Goal: Transaction & Acquisition: Purchase product/service

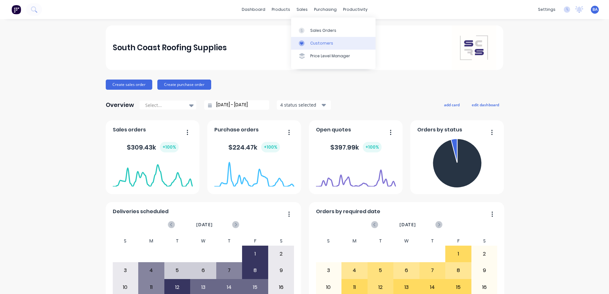
click at [300, 43] on icon at bounding box center [302, 43] width 6 height 6
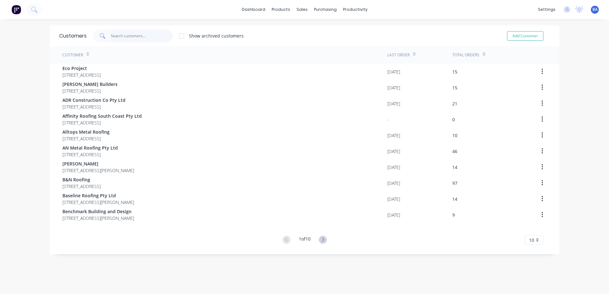
click at [115, 35] on input "text" at bounding box center [142, 36] width 62 height 13
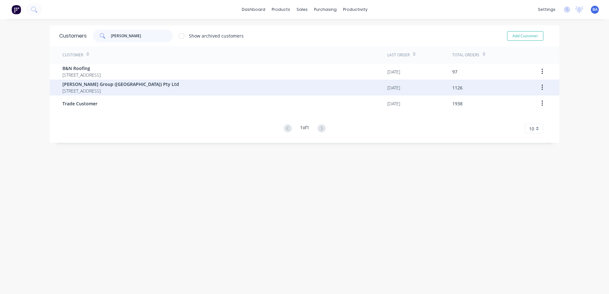
type input "parr"
click at [103, 85] on span "[PERSON_NAME] Group ([GEOGRAPHIC_DATA]) Pty Ltd" at bounding box center [120, 84] width 117 height 7
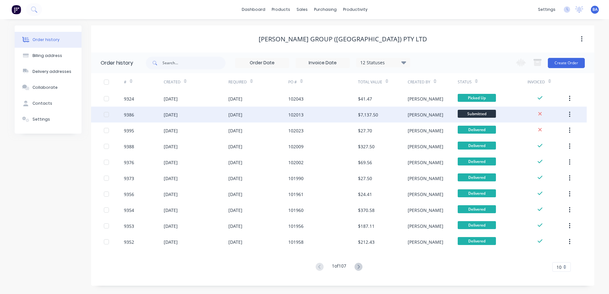
click at [342, 115] on div "102013" at bounding box center [323, 115] width 70 height 16
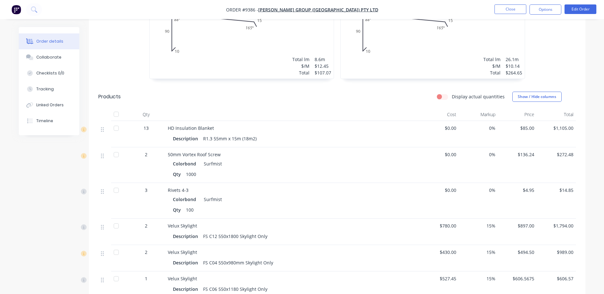
scroll to position [221, 0]
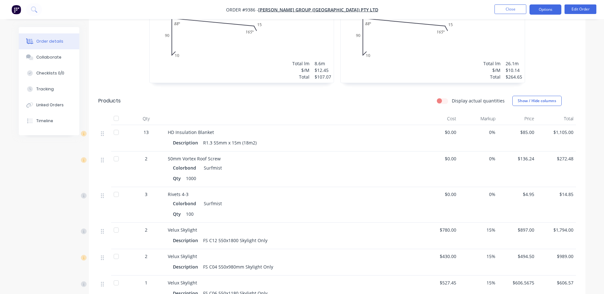
click at [546, 10] on button "Options" at bounding box center [546, 9] width 32 height 10
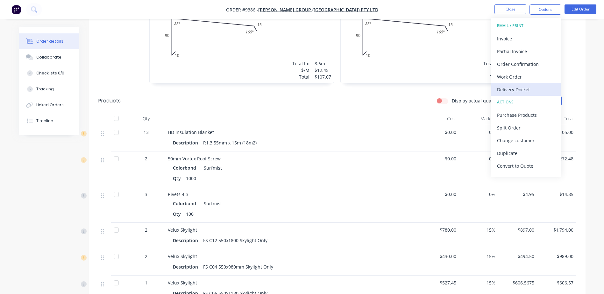
click at [520, 86] on div "Delivery Docket" at bounding box center [526, 89] width 59 height 9
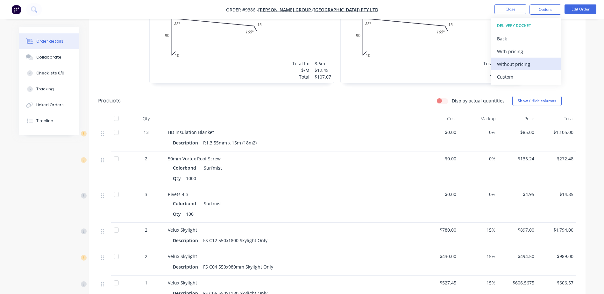
click at [518, 64] on div "Without pricing" at bounding box center [526, 64] width 59 height 9
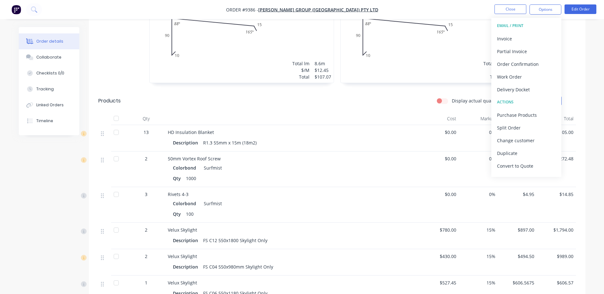
click at [516, 91] on div "Delivery Docket" at bounding box center [526, 89] width 59 height 9
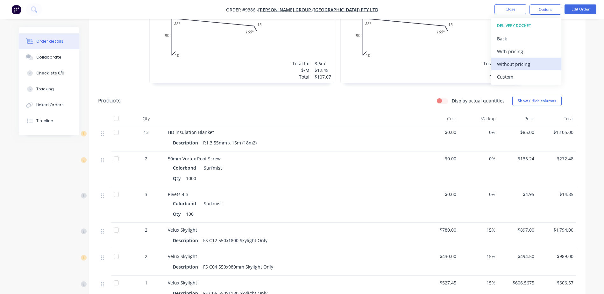
click at [510, 67] on div "Without pricing" at bounding box center [526, 64] width 59 height 9
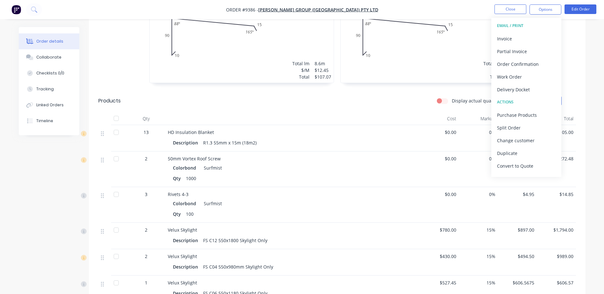
click at [438, 59] on div "1 at 7100mm 2 at 5700mm 1 at 5500mm 1 at 2100mm Total lm $/M Total 26.1m $10.14…" at bounding box center [433, 34] width 184 height 97
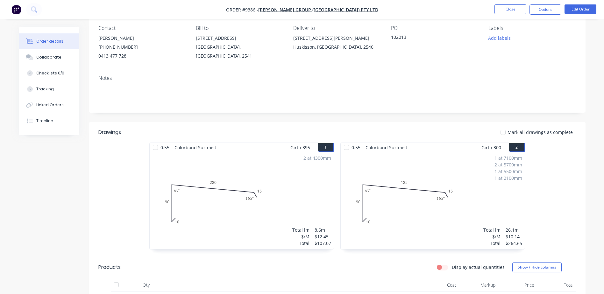
scroll to position [0, 0]
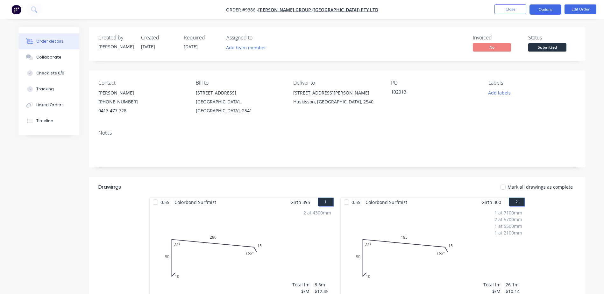
click at [552, 12] on button "Options" at bounding box center [546, 9] width 32 height 10
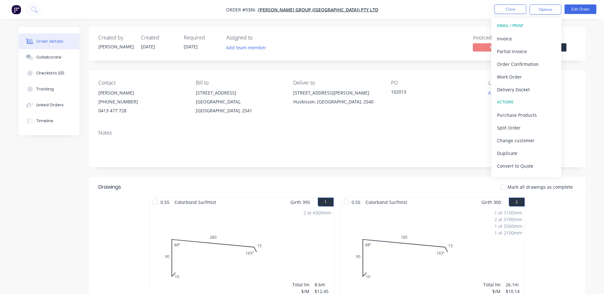
click at [514, 87] on div "Delivery Docket" at bounding box center [526, 89] width 59 height 9
click at [513, 65] on div "Without pricing" at bounding box center [526, 64] width 59 height 9
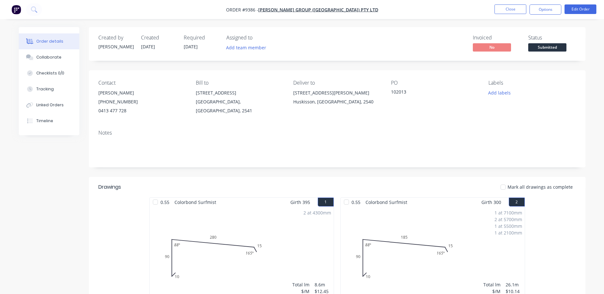
click at [460, 107] on div "PO 102013" at bounding box center [434, 97] width 87 height 35
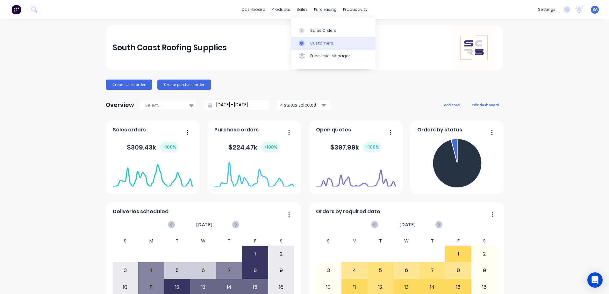
click at [305, 40] on div at bounding box center [304, 43] width 10 height 6
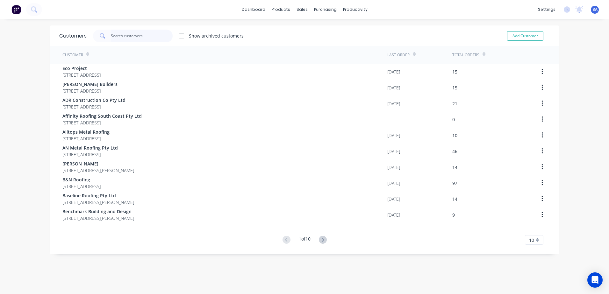
click at [121, 36] on input "text" at bounding box center [142, 36] width 62 height 13
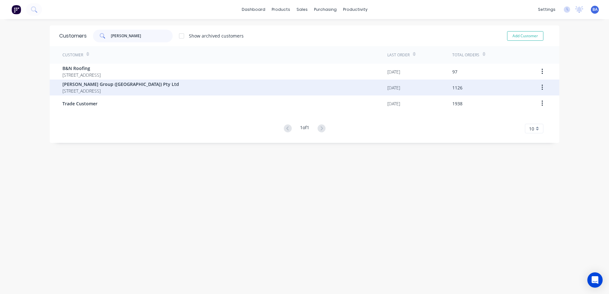
type input "parr"
click at [143, 88] on span "Unit 3/21 Trim Street South Nowra New South Wales 2541" at bounding box center [120, 91] width 117 height 7
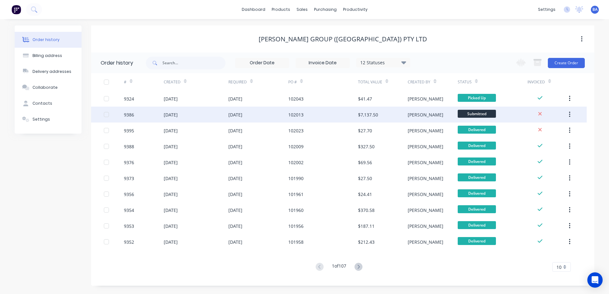
click at [344, 116] on div "102013" at bounding box center [323, 115] width 70 height 16
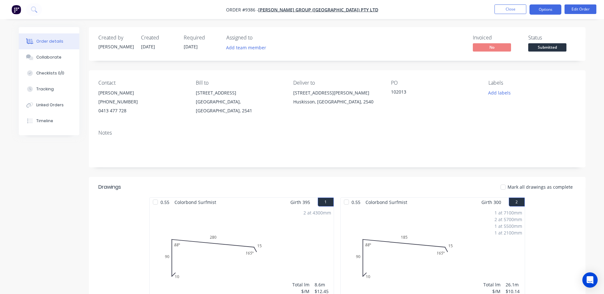
click at [533, 9] on button "Options" at bounding box center [546, 9] width 32 height 10
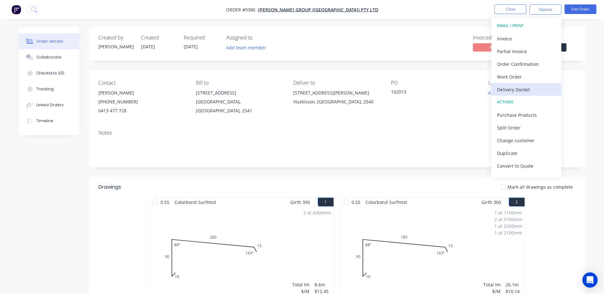
click at [519, 85] on div "Delivery Docket" at bounding box center [526, 89] width 59 height 9
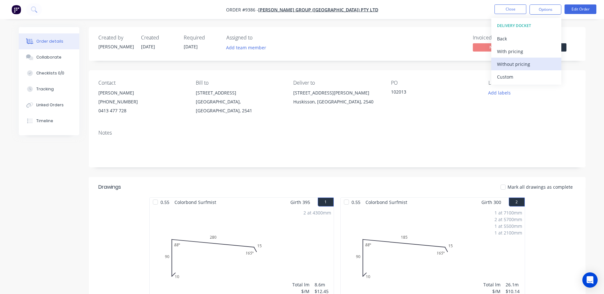
click at [518, 60] on div "Without pricing" at bounding box center [526, 64] width 59 height 9
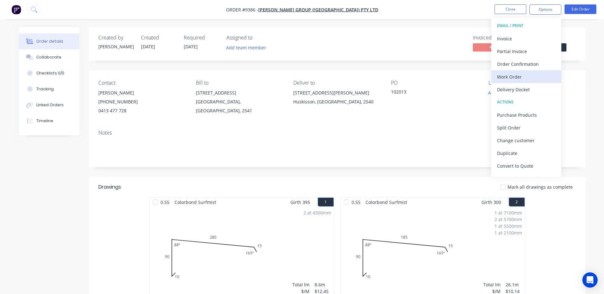
click at [518, 74] on div "Work Order" at bounding box center [526, 76] width 59 height 9
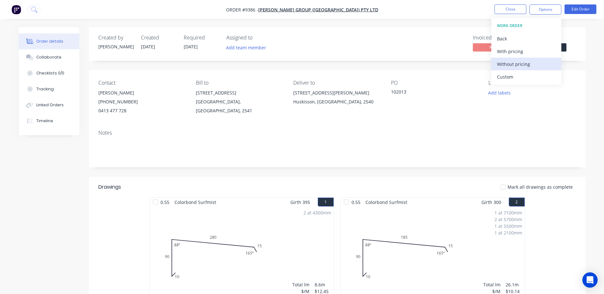
click at [518, 67] on div "Without pricing" at bounding box center [526, 64] width 59 height 9
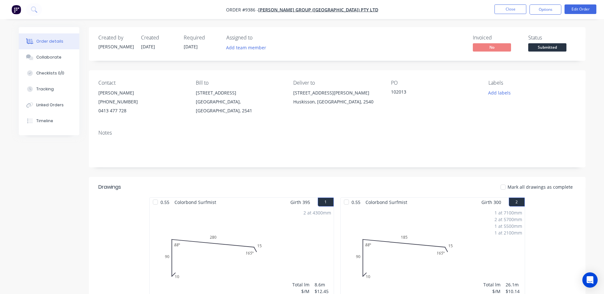
click at [396, 121] on div "Contact Brent Parrish (02) 4422 1227 0413 477 728 Bill to Unit 3/21 Trim Street…" at bounding box center [337, 97] width 497 height 54
click at [539, 46] on span "Submitted" at bounding box center [547, 47] width 38 height 8
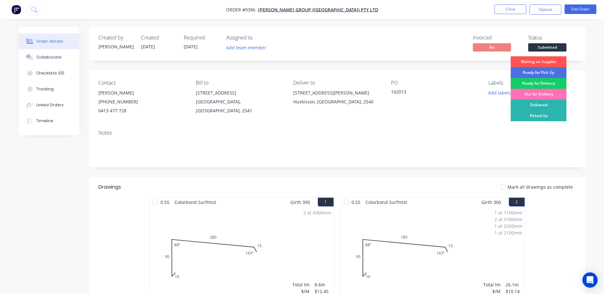
click at [549, 81] on div "Ready for Delivery" at bounding box center [539, 83] width 56 height 11
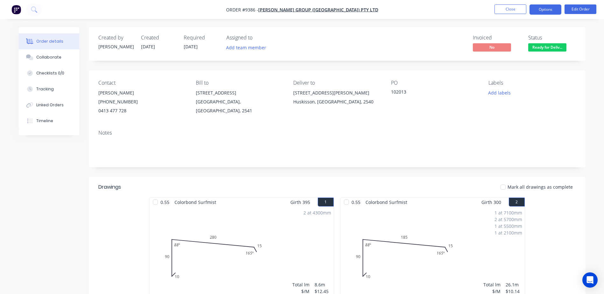
click at [550, 9] on button "Options" at bounding box center [546, 9] width 32 height 10
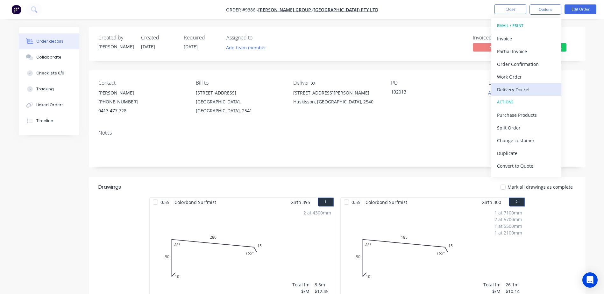
click at [515, 86] on div "Delivery Docket" at bounding box center [526, 89] width 59 height 9
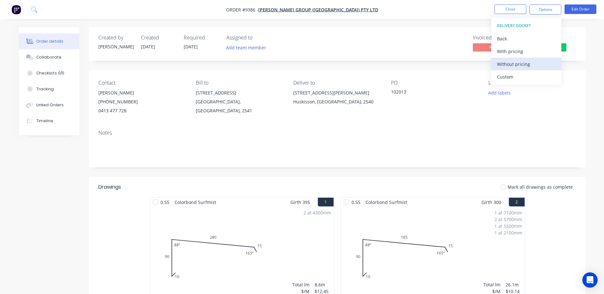
click at [513, 63] on div "Without pricing" at bounding box center [526, 64] width 59 height 9
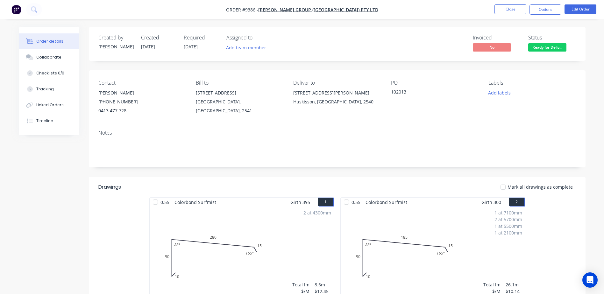
click at [405, 39] on div "Invoiced No Status Ready for Deliv..." at bounding box center [433, 44] width 286 height 18
click at [500, 7] on button "Close" at bounding box center [511, 9] width 32 height 10
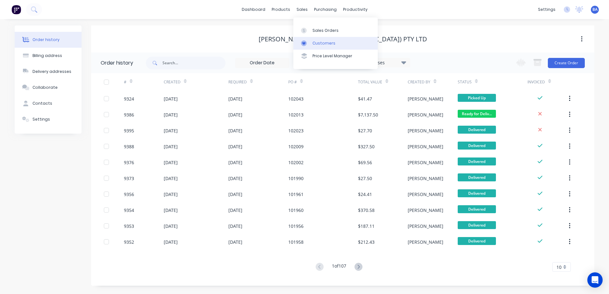
click at [306, 39] on link "Customers" at bounding box center [335, 43] width 84 height 13
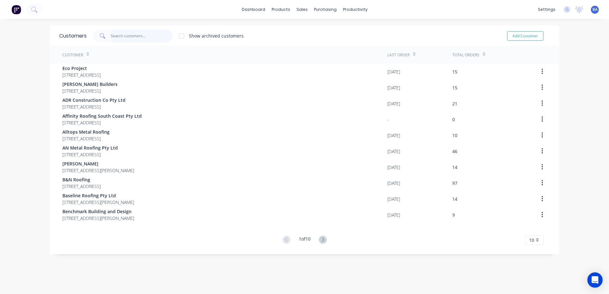
click at [149, 36] on input "text" at bounding box center [142, 36] width 62 height 13
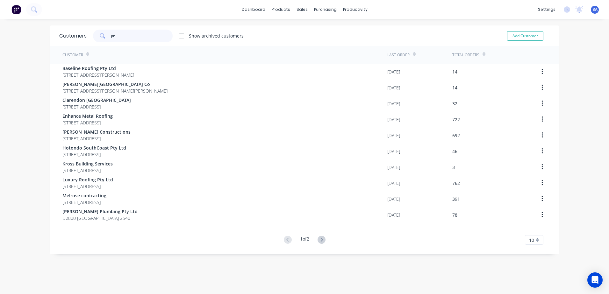
type input "p"
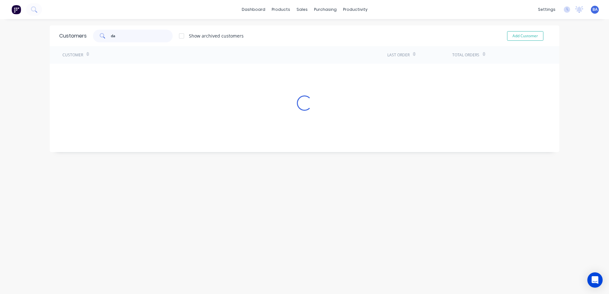
type input "d"
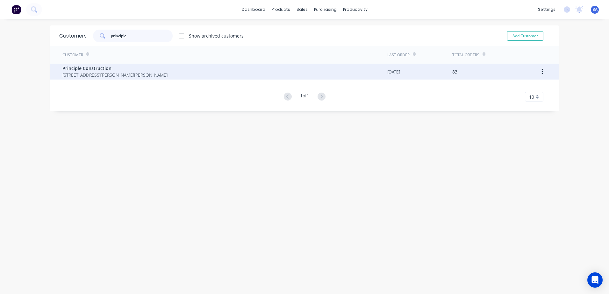
type input "principle"
click at [87, 73] on span "771 Burrier Road Burrier New South Wales 2540" at bounding box center [114, 75] width 105 height 7
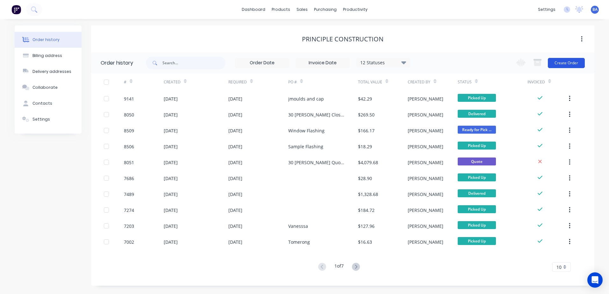
click at [575, 61] on button "Create Order" at bounding box center [566, 63] width 37 height 10
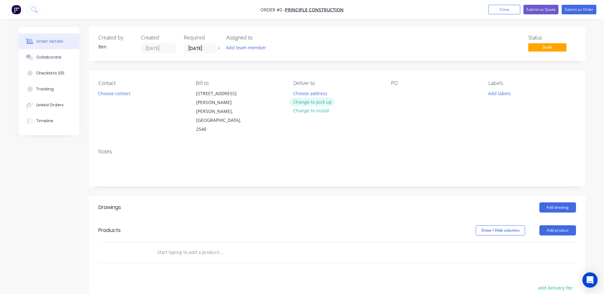
click at [307, 100] on button "Change to pick up" at bounding box center [312, 102] width 45 height 9
click at [121, 94] on button "Choose contact" at bounding box center [114, 93] width 39 height 9
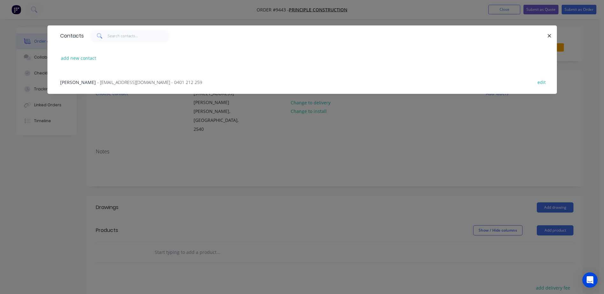
click at [120, 80] on span "- principle1construction@gmail.com - 0401 212 259" at bounding box center [149, 82] width 105 height 6
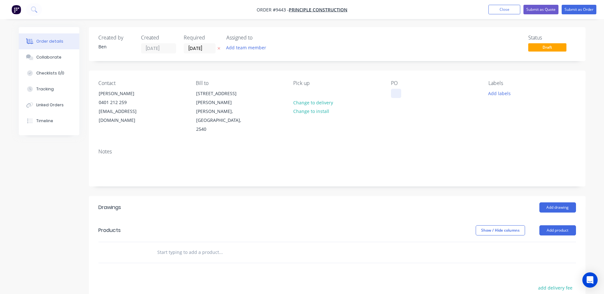
click at [396, 93] on div at bounding box center [396, 93] width 10 height 9
click at [551, 203] on button "Add drawing" at bounding box center [557, 208] width 37 height 10
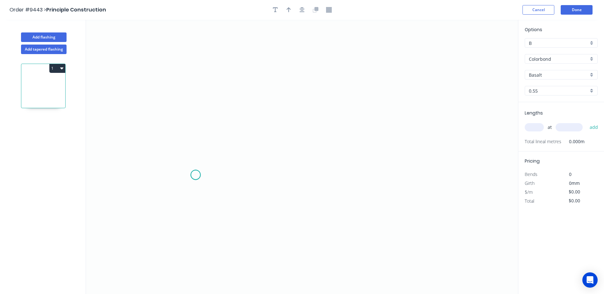
click at [196, 175] on icon "0" at bounding box center [302, 157] width 432 height 274
click at [187, 185] on icon "0" at bounding box center [302, 157] width 432 height 274
click at [186, 88] on icon "0 ?" at bounding box center [302, 157] width 432 height 274
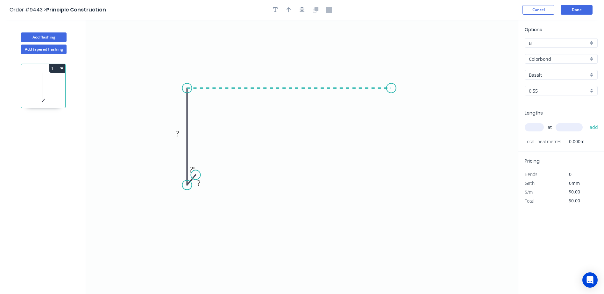
click at [391, 85] on icon "0 ? ? ? º" at bounding box center [302, 157] width 432 height 274
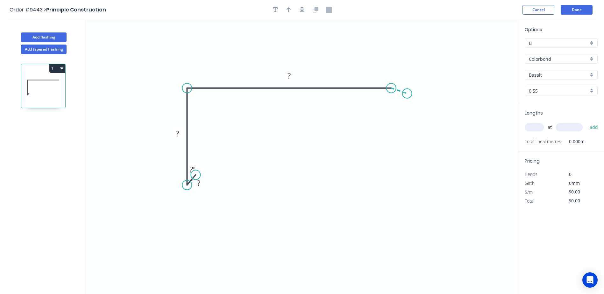
click at [407, 94] on icon "0 ? ? ? ? º" at bounding box center [302, 157] width 432 height 274
click at [201, 184] on rect at bounding box center [198, 183] width 13 height 9
type input "$13.70"
click at [288, 10] on icon "button" at bounding box center [289, 10] width 4 height 6
drag, startPoint x: 486, startPoint y: 53, endPoint x: 290, endPoint y: 48, distance: 196.5
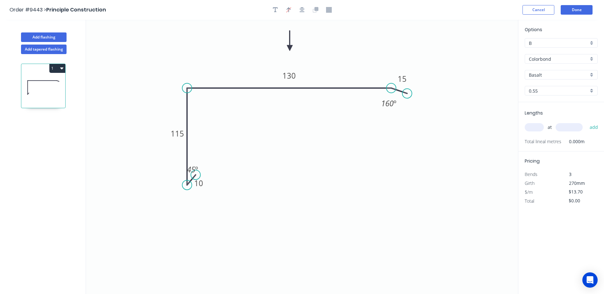
click at [290, 48] on icon at bounding box center [290, 41] width 6 height 20
click at [544, 73] on input "Basalt" at bounding box center [559, 75] width 60 height 7
click at [548, 128] on div "Windspray" at bounding box center [561, 130] width 72 height 11
type input "Windspray"
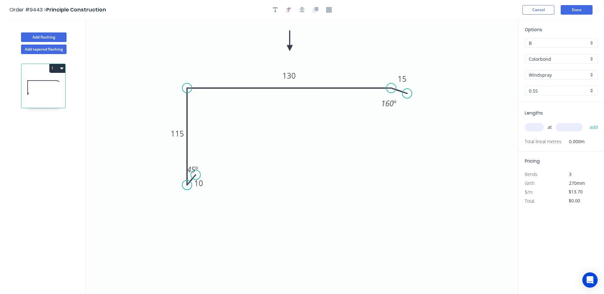
click at [535, 127] on input "text" at bounding box center [534, 127] width 19 height 8
type input "1"
type input "5000"
click at [587, 122] on button "add" at bounding box center [594, 127] width 15 height 11
type input "$68.50"
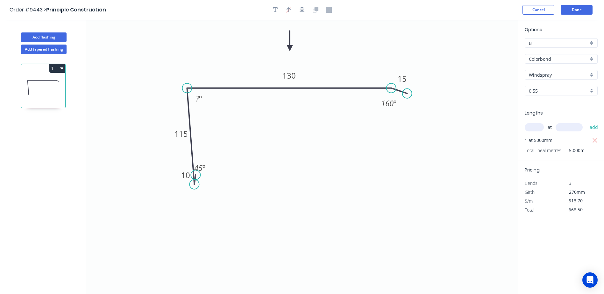
drag, startPoint x: 190, startPoint y: 184, endPoint x: 194, endPoint y: 185, distance: 4.2
click at [194, 185] on circle at bounding box center [194, 185] width 10 height 10
drag, startPoint x: 196, startPoint y: 172, endPoint x: 203, endPoint y: 176, distance: 7.8
click at [203, 176] on icon "0 10 115 130 15 45 º ? º 160 º" at bounding box center [302, 157] width 432 height 274
drag, startPoint x: 196, startPoint y: 174, endPoint x: 206, endPoint y: 171, distance: 11.1
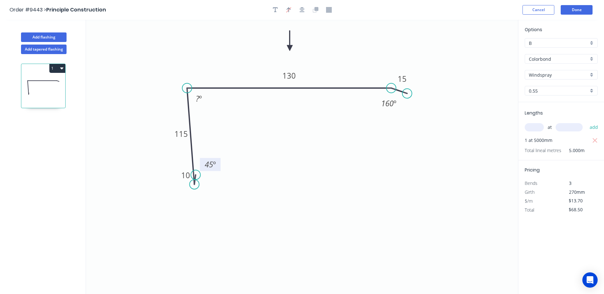
click at [206, 171] on rect at bounding box center [210, 164] width 21 height 13
drag, startPoint x: 196, startPoint y: 176, endPoint x: 200, endPoint y: 179, distance: 5.7
click at [200, 179] on circle at bounding box center [200, 179] width 10 height 10
drag, startPoint x: 205, startPoint y: 160, endPoint x: 196, endPoint y: 161, distance: 8.4
click at [196, 161] on rect at bounding box center [202, 166] width 21 height 13
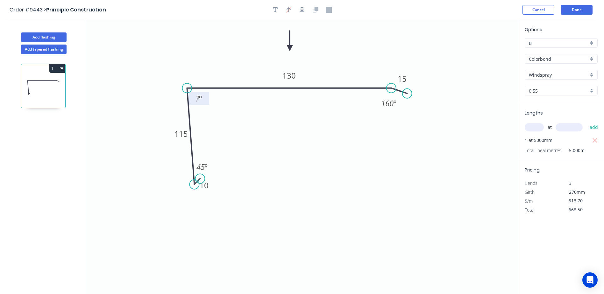
click at [196, 100] on tspan "?" at bounding box center [198, 98] width 4 height 11
click at [281, 153] on icon "0 10 115 130 15 45 º 88 º 160 º" at bounding box center [302, 157] width 432 height 274
click at [571, 10] on button "Done" at bounding box center [577, 10] width 32 height 10
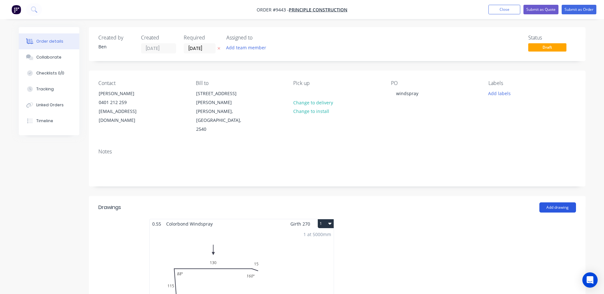
click at [552, 203] on button "Add drawing" at bounding box center [557, 208] width 37 height 10
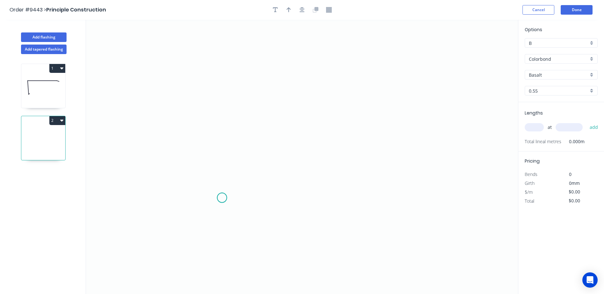
click at [222, 198] on icon "0" at bounding box center [302, 157] width 432 height 274
click at [214, 208] on icon "0" at bounding box center [302, 157] width 432 height 274
click at [211, 116] on icon "0 ?" at bounding box center [302, 157] width 432 height 274
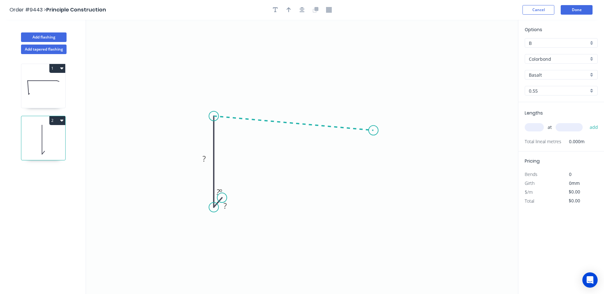
click at [374, 131] on icon "0 ? ? ? º" at bounding box center [302, 157] width 432 height 274
click at [394, 137] on icon "0 ? ? ? ? º ? º" at bounding box center [302, 157] width 432 height 274
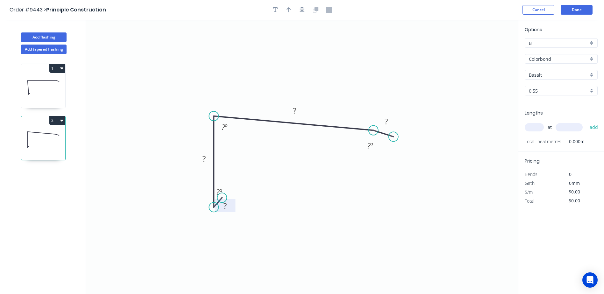
click at [224, 207] on tspan "?" at bounding box center [225, 206] width 3 height 11
click at [482, 143] on icon "0 10 115 170 15 45 º 88 º 160 º" at bounding box center [302, 157] width 432 height 274
type input "$16.81"
click at [290, 8] on icon "button" at bounding box center [289, 10] width 4 height 6
drag, startPoint x: 485, startPoint y: 53, endPoint x: 472, endPoint y: 59, distance: 14.0
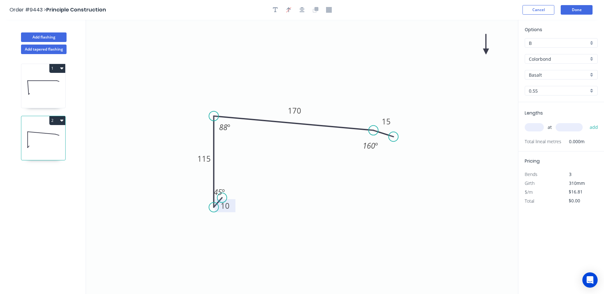
click at [472, 59] on icon "0 10 115 170 15 45 º 88 º 160 º" at bounding box center [302, 157] width 432 height 274
drag, startPoint x: 484, startPoint y: 49, endPoint x: 474, endPoint y: 57, distance: 13.1
click at [474, 57] on icon "0 10 115 170 15 45 º 88 º 160 º" at bounding box center [302, 157] width 432 height 274
drag, startPoint x: 487, startPoint y: 51, endPoint x: 298, endPoint y: 72, distance: 190.3
click at [298, 73] on icon at bounding box center [298, 66] width 6 height 20
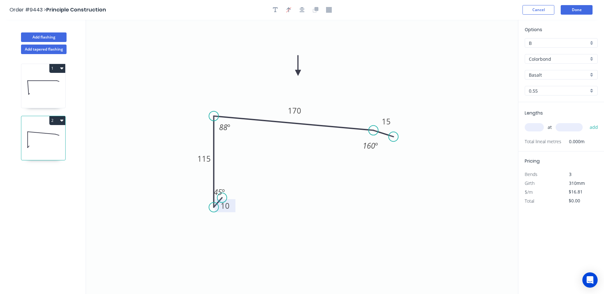
click at [541, 75] on input "Basalt" at bounding box center [559, 75] width 60 height 7
click at [546, 141] on div "Windspray" at bounding box center [561, 142] width 72 height 11
type input "Windspray"
click at [536, 127] on input "text" at bounding box center [534, 127] width 19 height 8
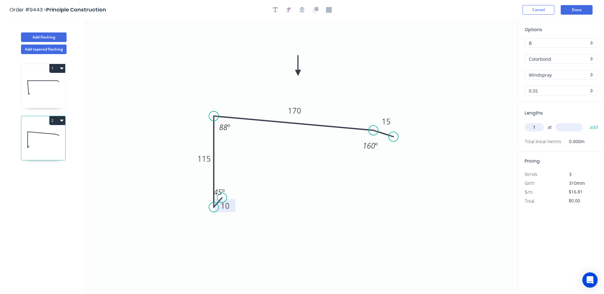
type input "1"
type input "5000"
click at [587, 122] on button "add" at bounding box center [594, 127] width 15 height 11
type input "$84.05"
click at [577, 8] on button "Done" at bounding box center [577, 10] width 32 height 10
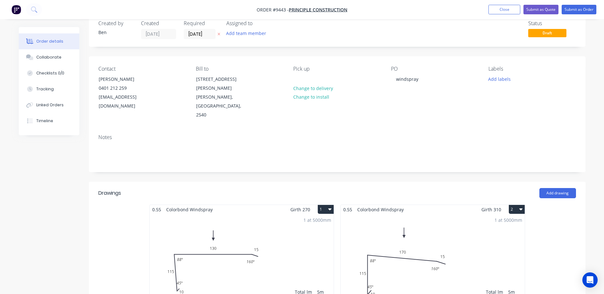
scroll to position [32, 0]
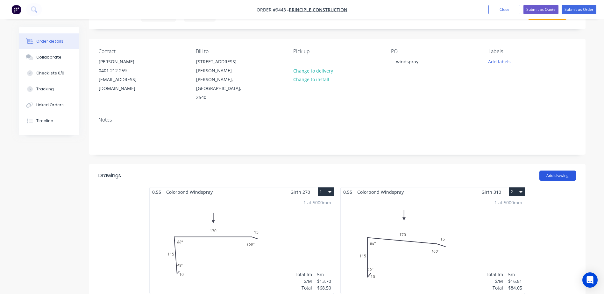
click at [561, 171] on button "Add drawing" at bounding box center [557, 176] width 37 height 10
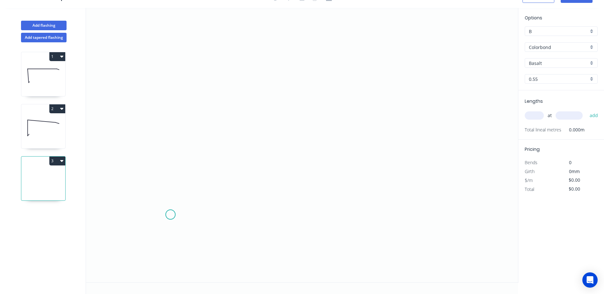
click at [170, 214] on icon "0" at bounding box center [302, 145] width 432 height 274
click at [185, 210] on icon at bounding box center [177, 211] width 15 height 5
click at [353, 203] on icon "0 ?" at bounding box center [302, 145] width 432 height 274
click at [361, 142] on icon "0 ? ? ? º" at bounding box center [302, 145] width 432 height 274
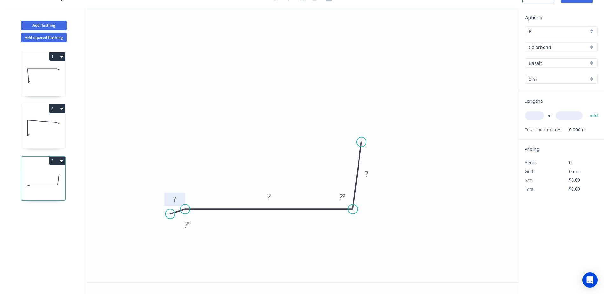
click at [174, 201] on tspan "?" at bounding box center [174, 199] width 3 height 11
click at [237, 82] on icon "0 15 190 50 160 º 98 º" at bounding box center [302, 145] width 432 height 274
type input "$12.24"
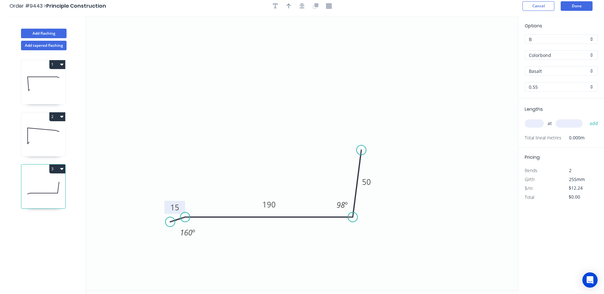
scroll to position [0, 0]
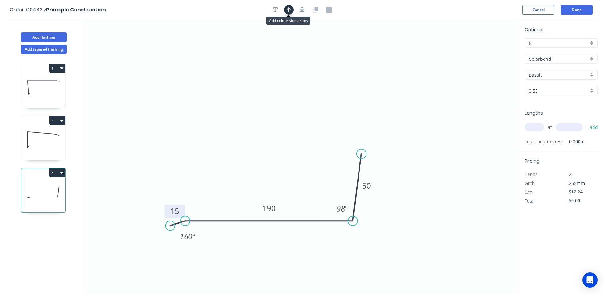
click at [288, 11] on icon "button" at bounding box center [289, 10] width 4 height 6
drag, startPoint x: 487, startPoint y: 52, endPoint x: 265, endPoint y: 172, distance: 252.2
click at [264, 172] on icon at bounding box center [264, 165] width 6 height 20
click at [542, 75] on input "Basalt" at bounding box center [559, 75] width 60 height 7
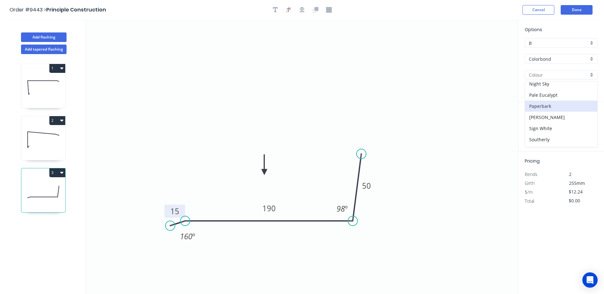
scroll to position [223, 0]
click at [544, 139] on div "Windspray" at bounding box center [561, 142] width 72 height 11
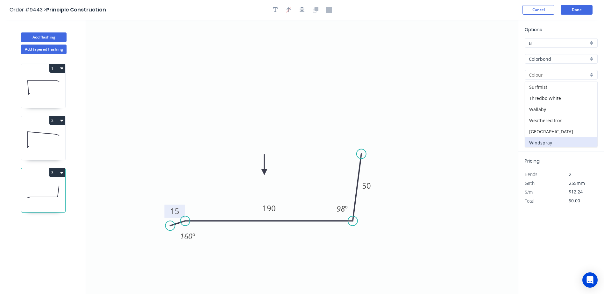
type input "Windspray"
click at [535, 126] on input "text" at bounding box center [534, 127] width 19 height 8
type input "1"
type input "6300"
click at [587, 122] on button "add" at bounding box center [594, 127] width 15 height 11
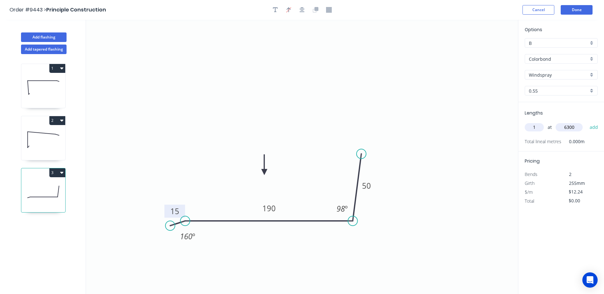
type input "$77.11"
click at [574, 8] on button "Done" at bounding box center [577, 10] width 32 height 10
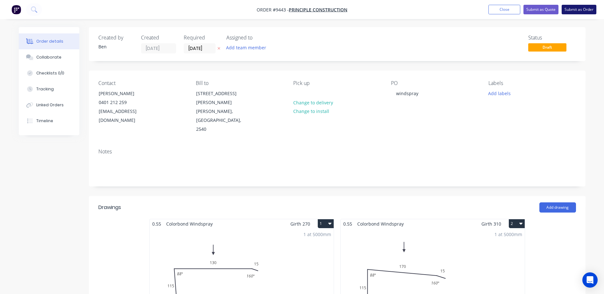
click at [575, 9] on button "Submit as Order" at bounding box center [579, 10] width 35 height 10
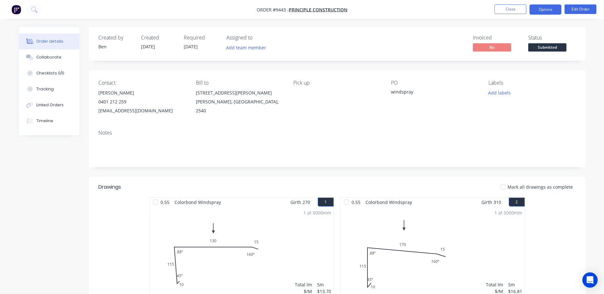
click at [556, 7] on button "Options" at bounding box center [546, 9] width 32 height 10
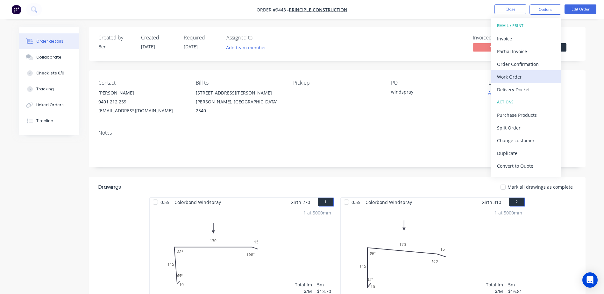
click at [530, 74] on div "Work Order" at bounding box center [526, 76] width 59 height 9
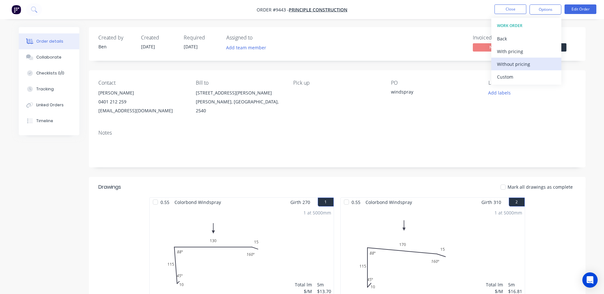
click at [525, 66] on div "Without pricing" at bounding box center [526, 64] width 59 height 9
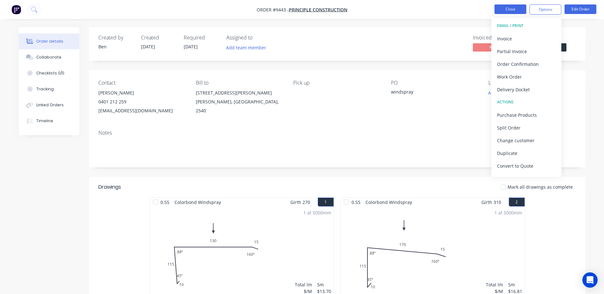
click at [500, 11] on button "Close" at bounding box center [511, 9] width 32 height 10
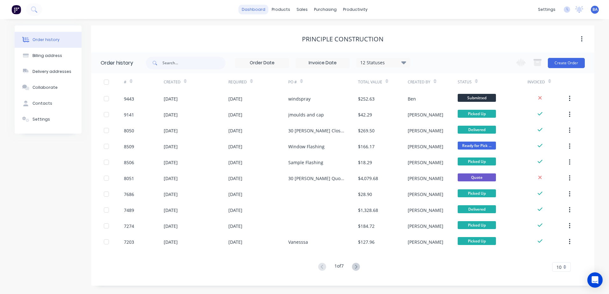
click at [265, 12] on link "dashboard" at bounding box center [253, 10] width 30 height 10
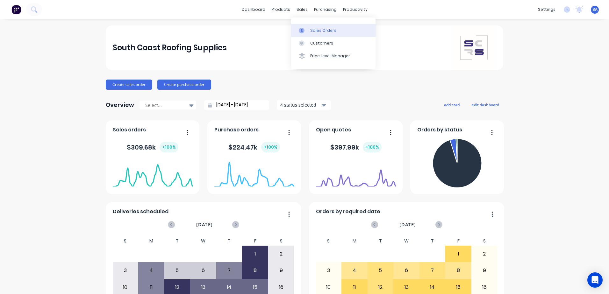
click at [303, 31] on icon at bounding box center [302, 31] width 6 height 6
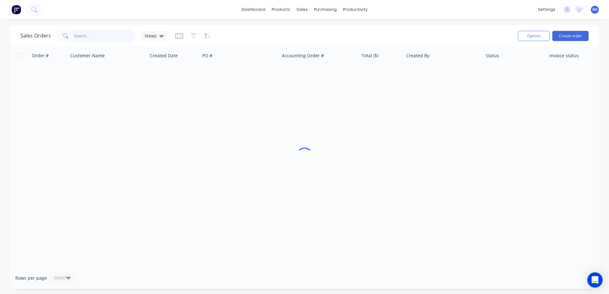
click at [121, 36] on input "text" at bounding box center [105, 36] width 62 height 13
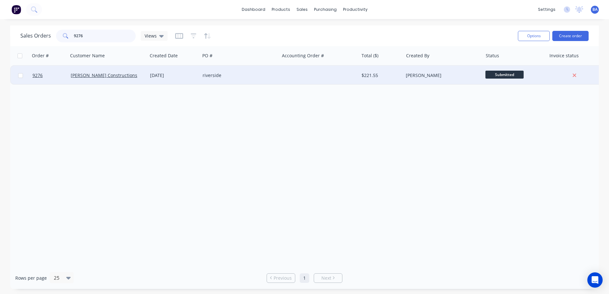
type input "9276"
click at [135, 82] on div "Hobbs Constructions" at bounding box center [107, 75] width 79 height 19
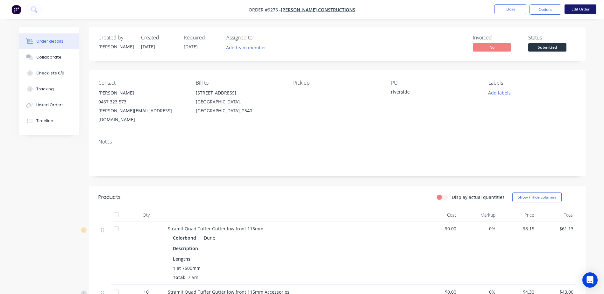
click at [575, 6] on button "Edit Order" at bounding box center [581, 9] width 32 height 10
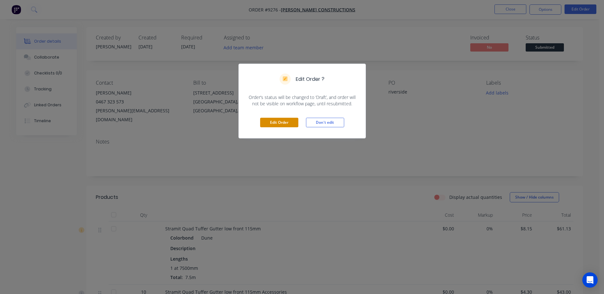
click at [289, 124] on button "Edit Order" at bounding box center [279, 123] width 38 height 10
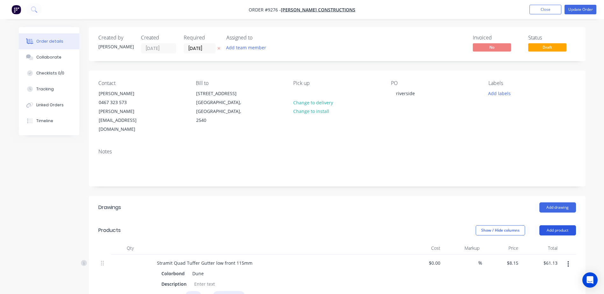
click at [566, 225] on button "Add product" at bounding box center [557, 230] width 37 height 10
click at [548, 242] on div "Product catalogue" at bounding box center [545, 246] width 49 height 9
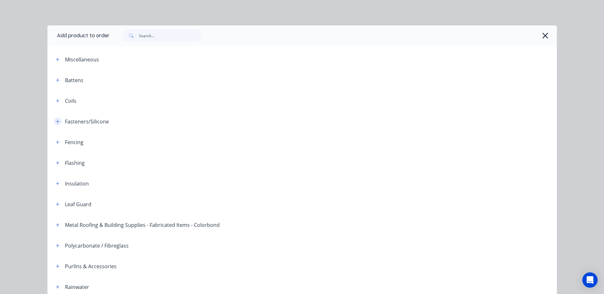
click at [57, 120] on icon "button" at bounding box center [58, 121] width 4 height 4
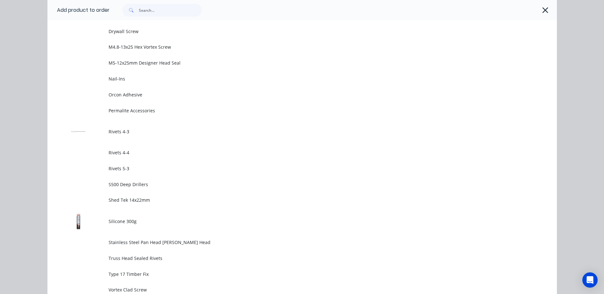
scroll to position [446, 0]
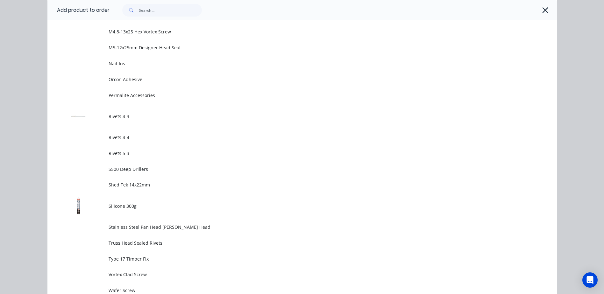
click at [105, 114] on td at bounding box center [77, 116] width 61 height 26
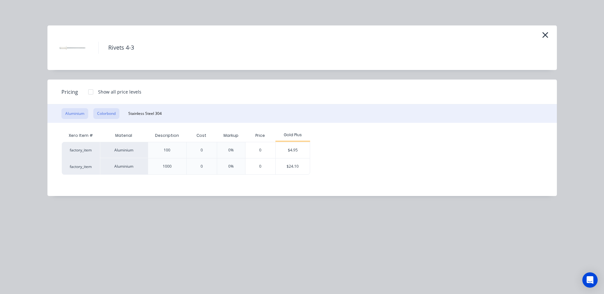
click at [102, 114] on button "Colorbond" at bounding box center [106, 113] width 26 height 11
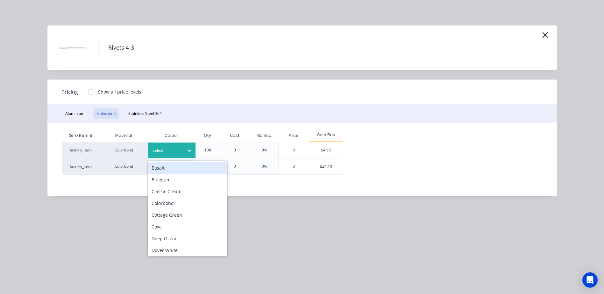
click at [184, 149] on div at bounding box center [189, 151] width 11 height 10
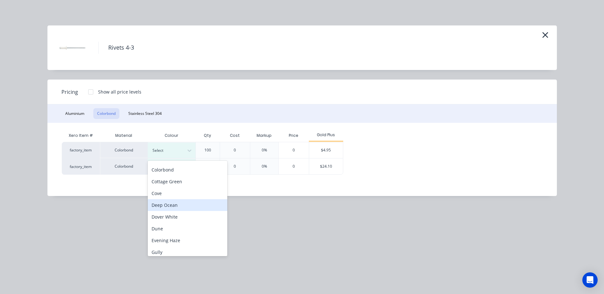
scroll to position [64, 0]
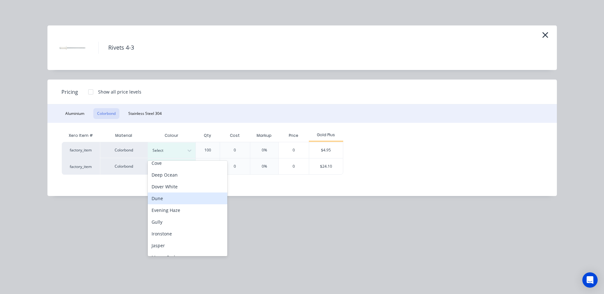
click at [175, 195] on div "Dune" at bounding box center [188, 199] width 80 height 12
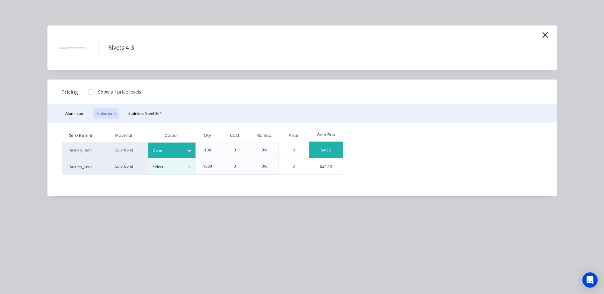
click at [321, 147] on div "$4.95" at bounding box center [326, 150] width 34 height 16
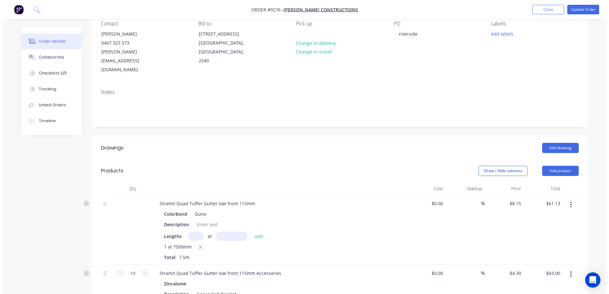
scroll to position [0, 0]
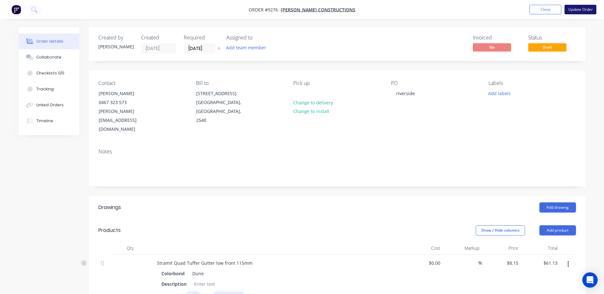
click at [582, 9] on button "Update Order" at bounding box center [581, 10] width 32 height 10
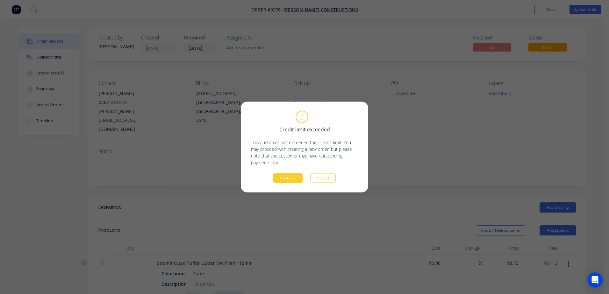
click at [291, 175] on button "Continue" at bounding box center [287, 179] width 29 height 10
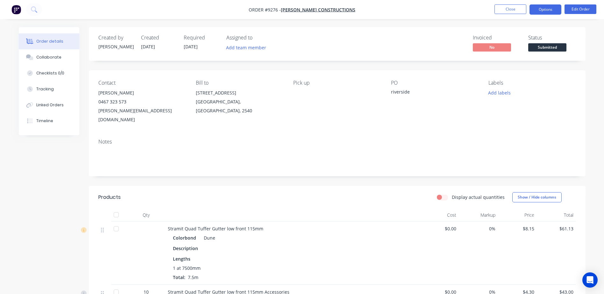
click at [547, 10] on button "Options" at bounding box center [546, 9] width 32 height 10
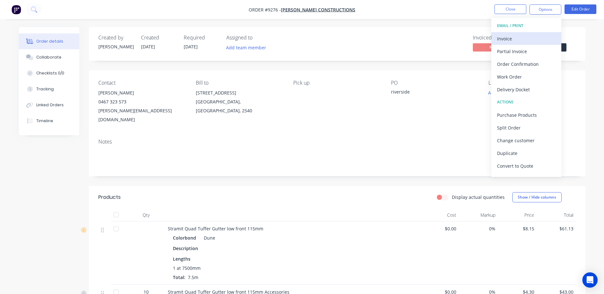
click at [510, 35] on div "Invoice" at bounding box center [526, 38] width 59 height 9
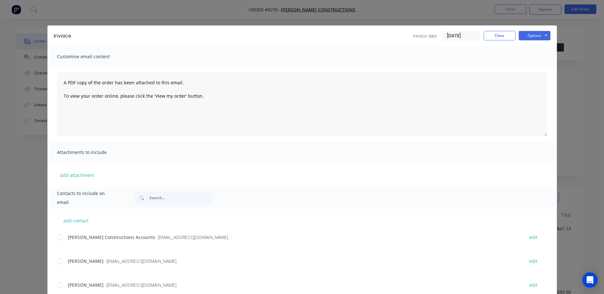
click at [57, 237] on div at bounding box center [59, 237] width 13 height 13
click at [526, 34] on button "Options" at bounding box center [535, 36] width 32 height 10
click at [528, 69] on button "Email" at bounding box center [539, 68] width 41 height 11
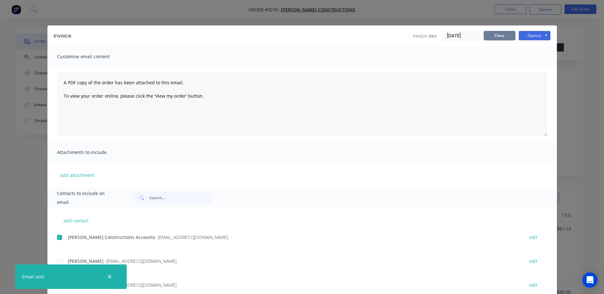
click at [493, 32] on button "Close" at bounding box center [500, 36] width 32 height 10
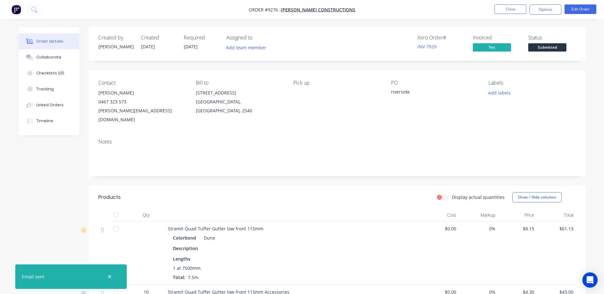
click at [544, 44] on span "Submitted" at bounding box center [547, 47] width 38 height 8
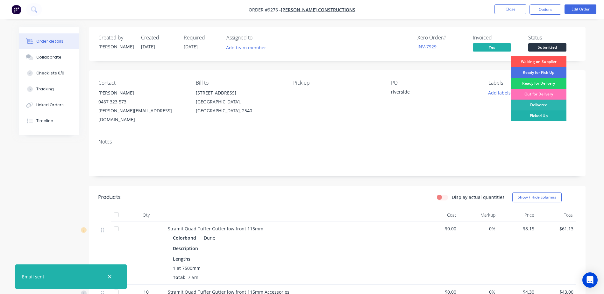
click at [547, 113] on div "Picked Up" at bounding box center [539, 115] width 56 height 11
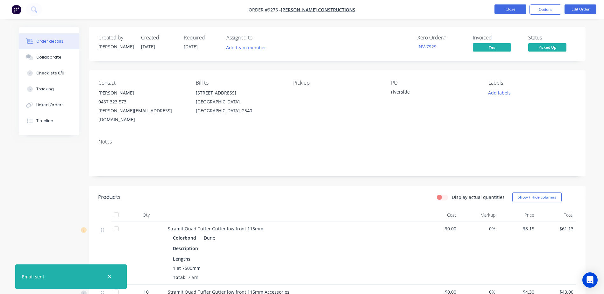
click at [514, 9] on button "Close" at bounding box center [511, 9] width 32 height 10
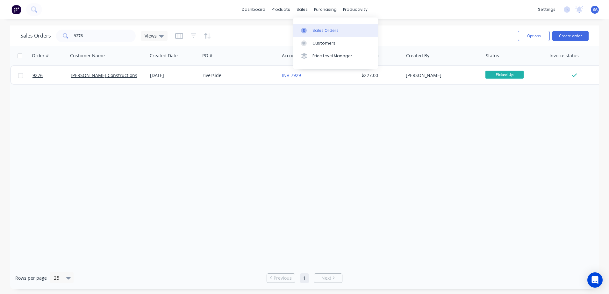
click at [306, 31] on icon at bounding box center [304, 31] width 6 height 6
click at [309, 29] on div at bounding box center [306, 31] width 10 height 6
click at [99, 37] on input "9276" at bounding box center [105, 36] width 62 height 13
type input "9"
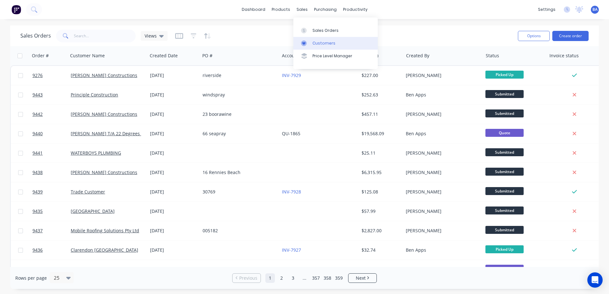
click at [310, 44] on link "Customers" at bounding box center [335, 43] width 84 height 13
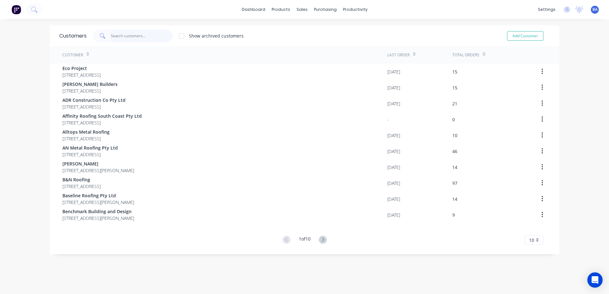
click at [156, 36] on input "text" at bounding box center [142, 36] width 62 height 13
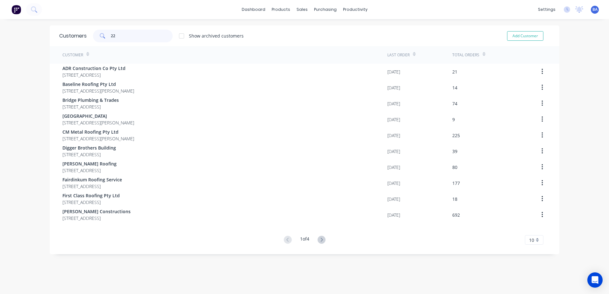
type input "2"
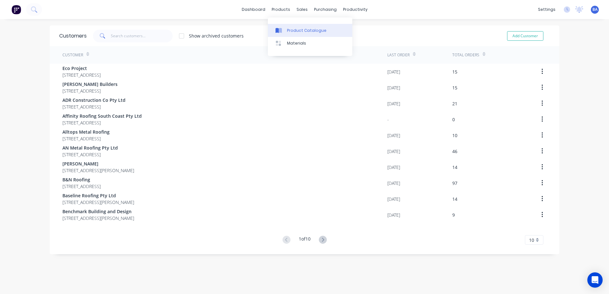
click at [289, 31] on div "Product Catalogue" at bounding box center [306, 31] width 39 height 6
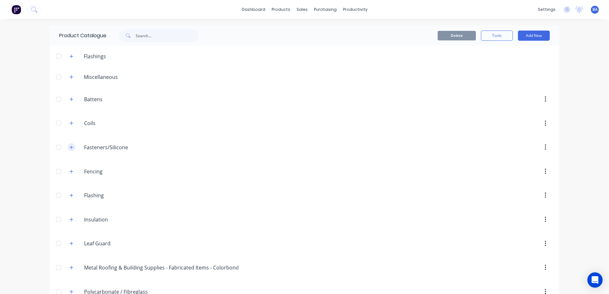
click at [69, 147] on icon "button" at bounding box center [71, 147] width 4 height 4
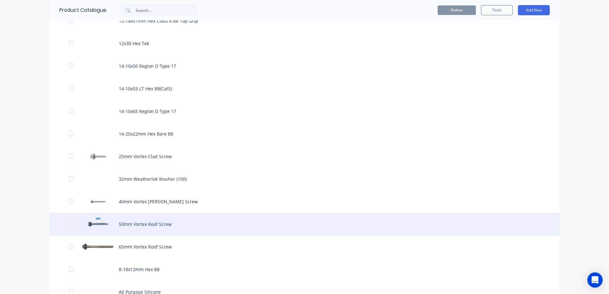
scroll to position [318, 0]
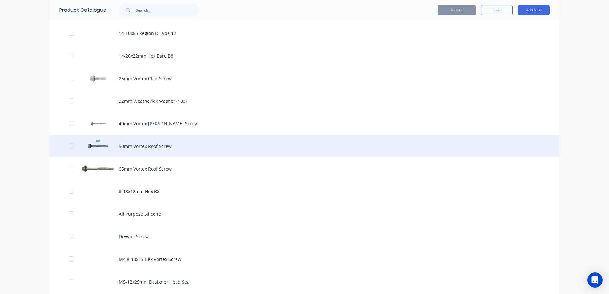
click at [105, 148] on div "50mm Vortex Roof Screw" at bounding box center [304, 146] width 509 height 23
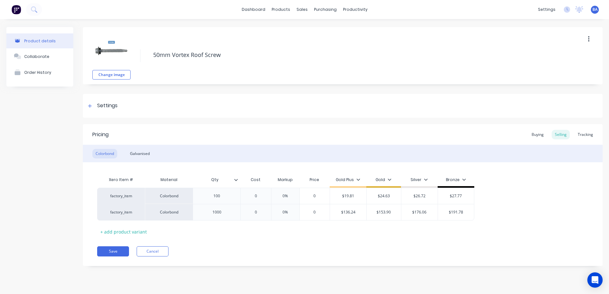
type textarea "x"
click at [265, 10] on link "dashboard" at bounding box center [253, 10] width 30 height 10
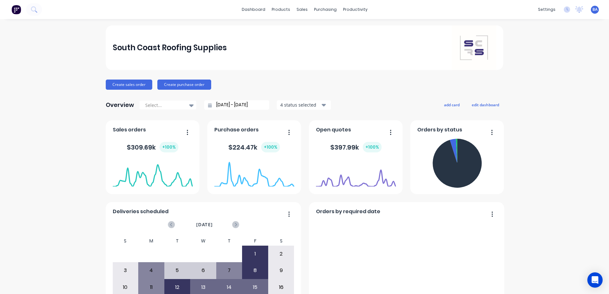
click at [336, 140] on div "$ 397.99k + 100 %" at bounding box center [356, 147] width 80 height 19
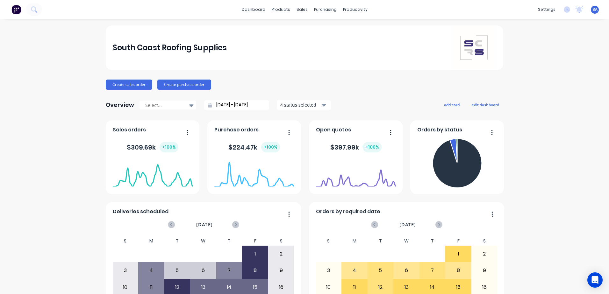
click at [389, 133] on button "button" at bounding box center [387, 133] width 13 height 10
click at [338, 131] on span "Open quotes" at bounding box center [333, 130] width 35 height 8
click at [341, 172] on foreignobject at bounding box center [356, 173] width 80 height 27
click at [361, 92] on div "South Coast Roofing Supplies Create sales order Create purchase order Overview …" at bounding box center [304, 191] width 397 height 332
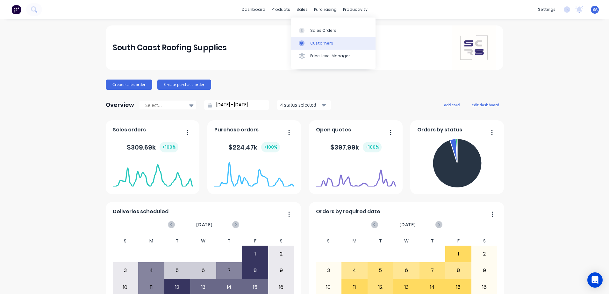
click at [303, 46] on icon at bounding box center [302, 43] width 6 height 6
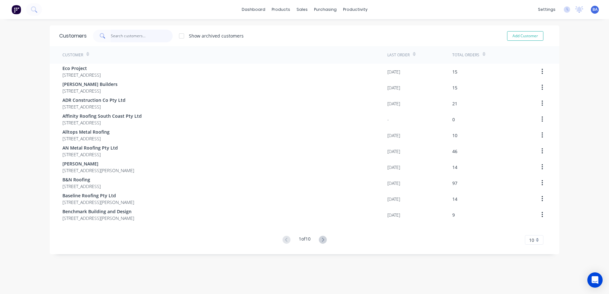
click at [143, 36] on input "text" at bounding box center [142, 36] width 62 height 13
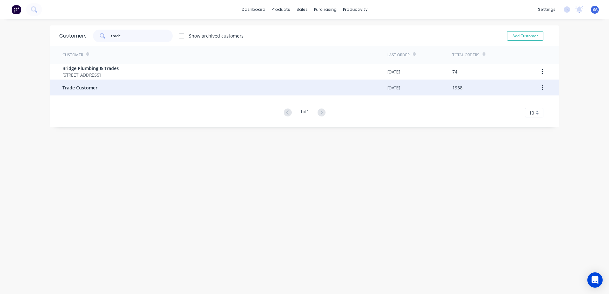
type input "trade"
click at [78, 91] on div "Trade Customer" at bounding box center [224, 88] width 325 height 16
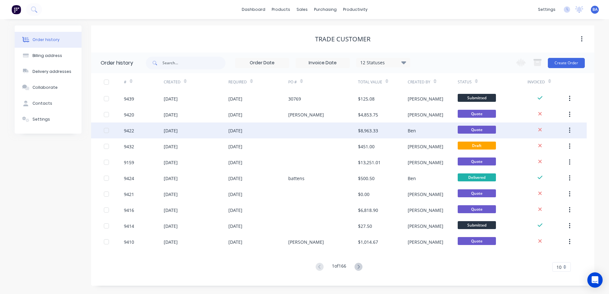
click at [337, 127] on div at bounding box center [323, 131] width 70 height 16
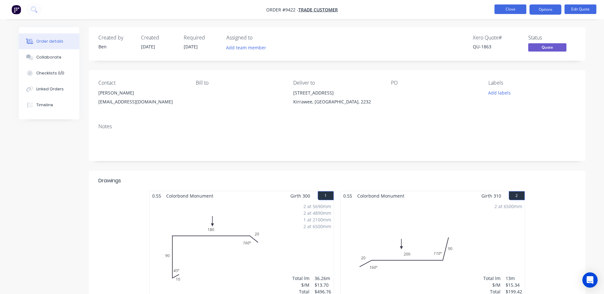
click at [506, 5] on button "Close" at bounding box center [511, 9] width 32 height 10
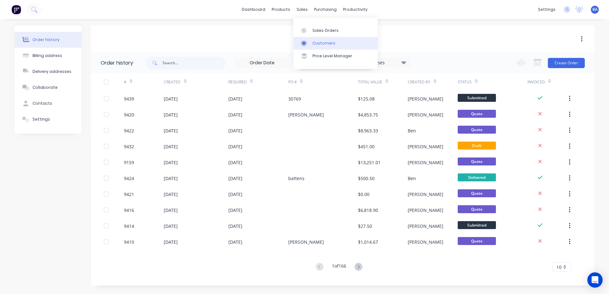
click at [311, 40] on link "Customers" at bounding box center [335, 43] width 84 height 13
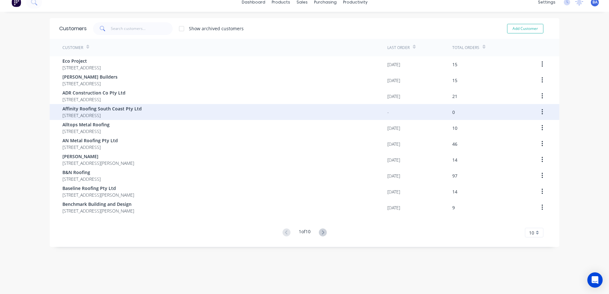
scroll to position [13, 0]
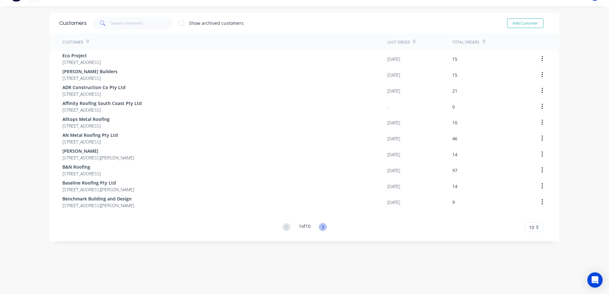
click at [320, 227] on icon at bounding box center [323, 227] width 8 height 8
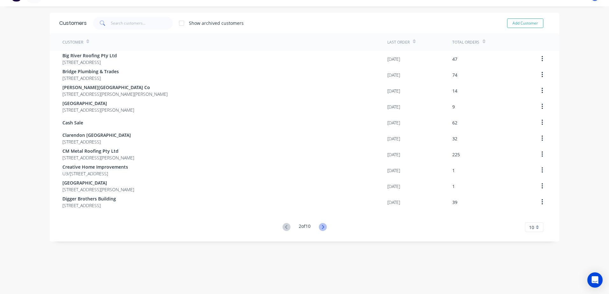
click at [320, 227] on icon at bounding box center [323, 227] width 8 height 8
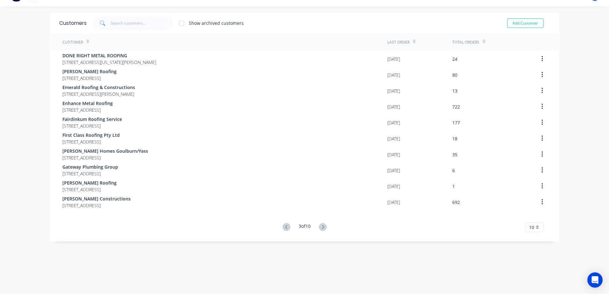
click at [320, 227] on icon at bounding box center [323, 227] width 8 height 8
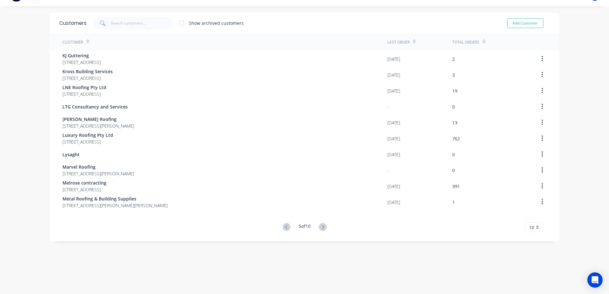
click at [320, 227] on icon at bounding box center [323, 227] width 8 height 8
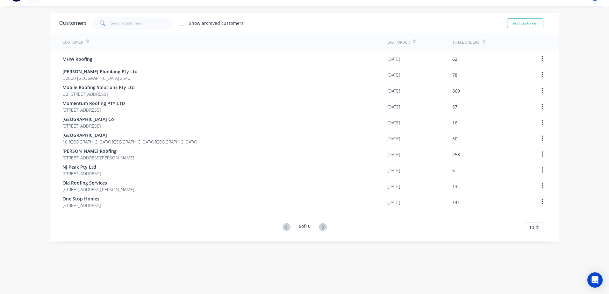
click at [320, 227] on icon at bounding box center [323, 227] width 8 height 8
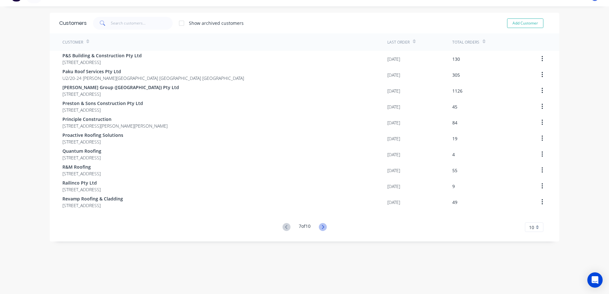
click at [321, 226] on icon at bounding box center [323, 227] width 8 height 8
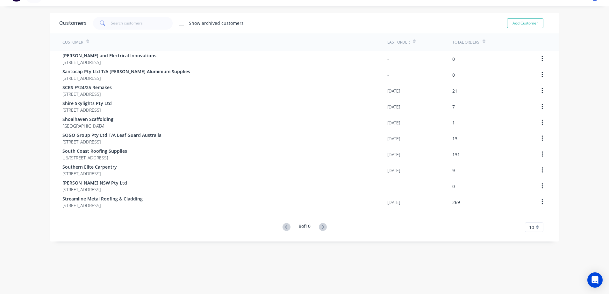
click at [321, 226] on icon at bounding box center [323, 227] width 8 height 8
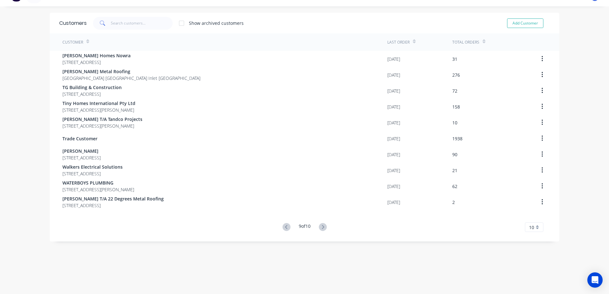
click at [321, 226] on icon at bounding box center [323, 227] width 8 height 8
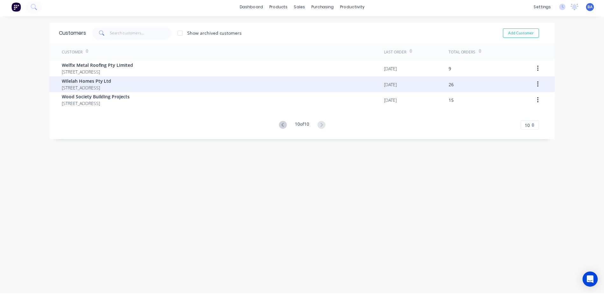
scroll to position [0, 0]
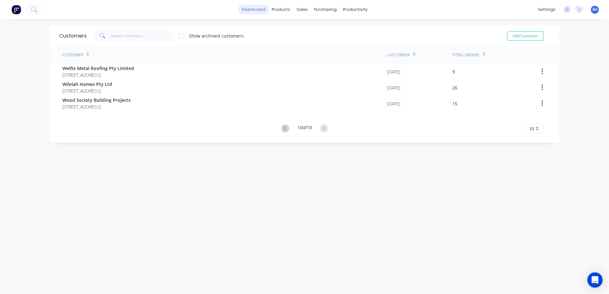
click at [257, 11] on link "dashboard" at bounding box center [253, 10] width 30 height 10
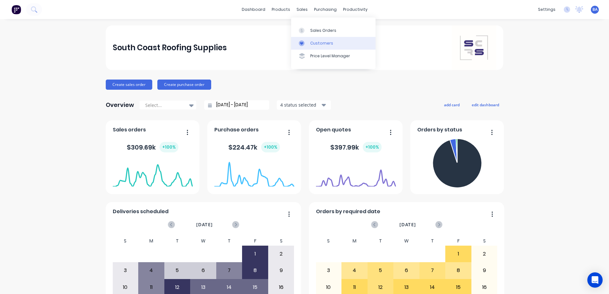
click at [308, 44] on link "Customers" at bounding box center [333, 43] width 84 height 13
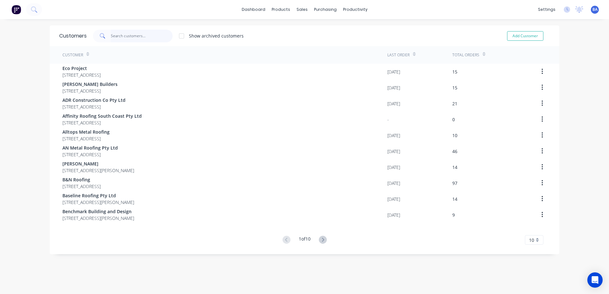
click at [125, 37] on input "text" at bounding box center [142, 36] width 62 height 13
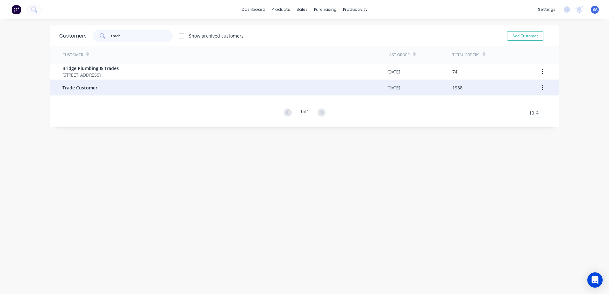
type input "trade"
click at [86, 86] on span "Trade Customer" at bounding box center [79, 87] width 35 height 7
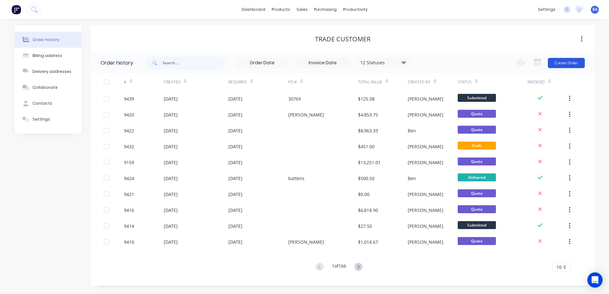
click at [561, 61] on button "Create Order" at bounding box center [566, 63] width 37 height 10
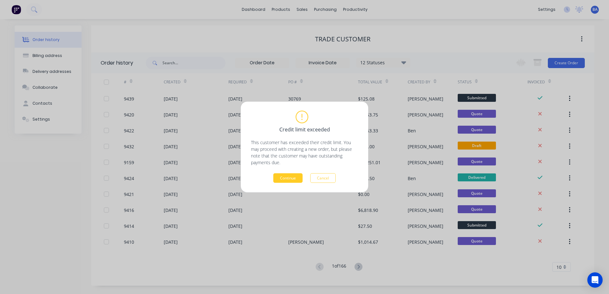
click at [283, 176] on button "Continue" at bounding box center [287, 179] width 29 height 10
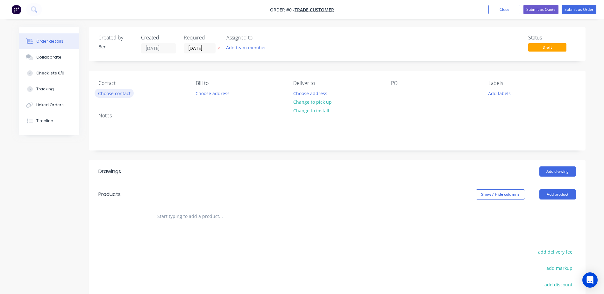
click at [125, 94] on button "Choose contact" at bounding box center [114, 93] width 39 height 9
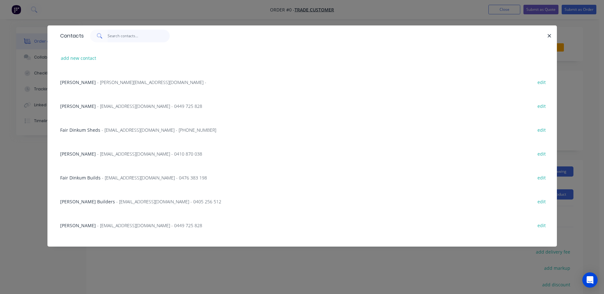
click at [115, 37] on input "text" at bounding box center [139, 36] width 62 height 13
type input "john"
click at [98, 82] on span "- john@austileroofing.com - 0421 509 343" at bounding box center [166, 82] width 139 height 6
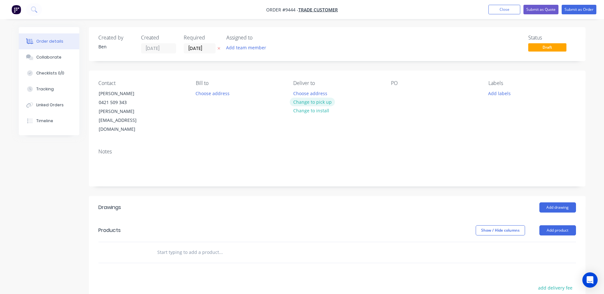
click at [302, 101] on button "Change to pick up" at bounding box center [312, 102] width 45 height 9
click at [550, 225] on button "Add product" at bounding box center [557, 230] width 37 height 10
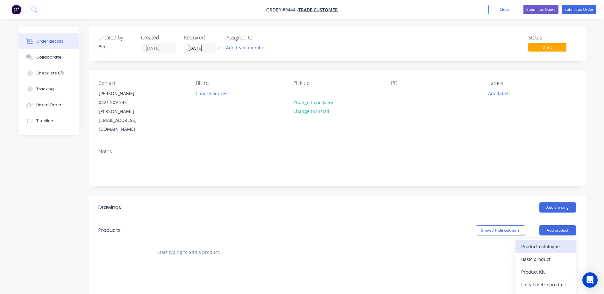
click at [549, 242] on div "Product catalogue" at bounding box center [545, 246] width 49 height 9
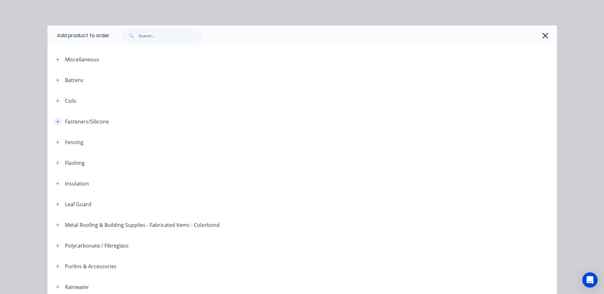
click at [56, 122] on icon "button" at bounding box center [58, 122] width 4 height 4
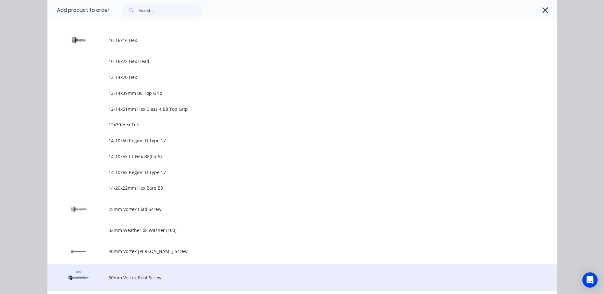
scroll to position [223, 0]
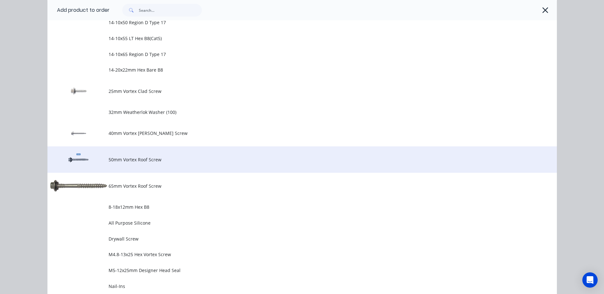
click at [118, 160] on span "50mm Vortex Roof Screw" at bounding box center [288, 159] width 359 height 7
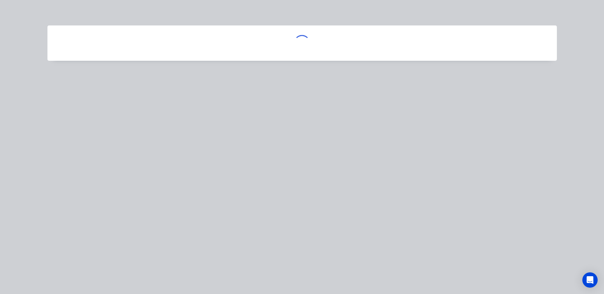
scroll to position [0, 0]
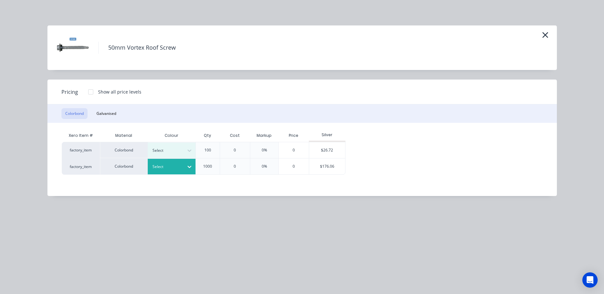
click at [189, 167] on icon at bounding box center [190, 167] width 4 height 2
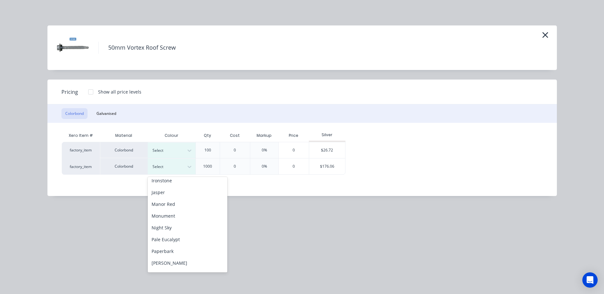
scroll to position [101, 0]
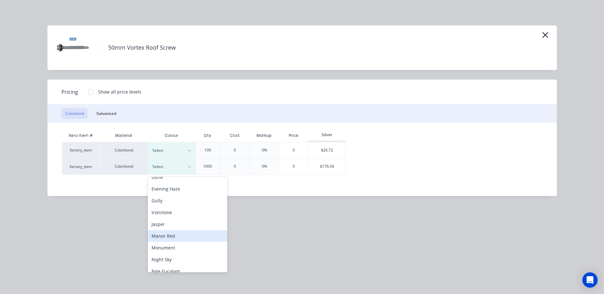
click at [183, 235] on div "Manor Red" at bounding box center [188, 236] width 80 height 12
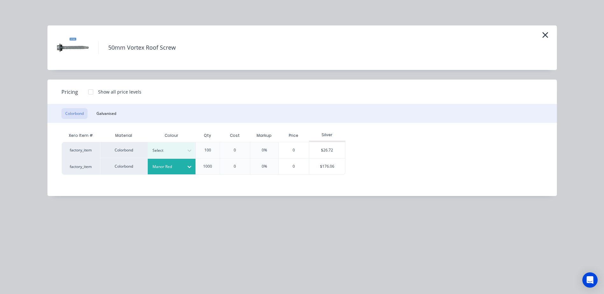
click at [90, 91] on div at bounding box center [90, 92] width 13 height 13
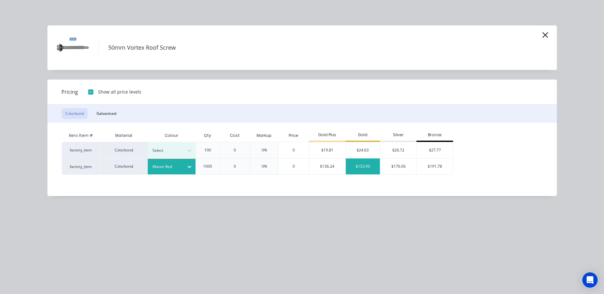
click at [365, 164] on div "$153.90" at bounding box center [363, 167] width 34 height 16
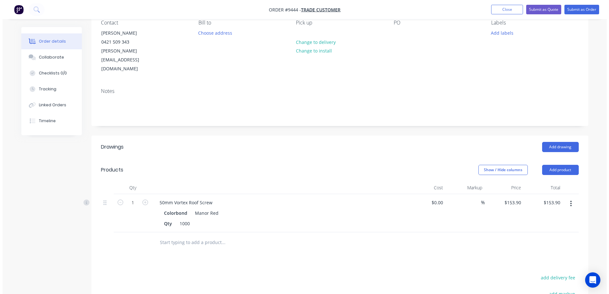
scroll to position [64, 0]
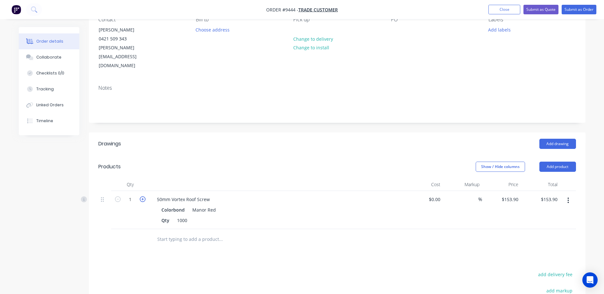
click at [143, 196] on icon "button" at bounding box center [143, 199] width 6 height 6
type input "2"
type input "$307.80"
click at [570, 9] on button "Submit as Order" at bounding box center [579, 10] width 35 height 10
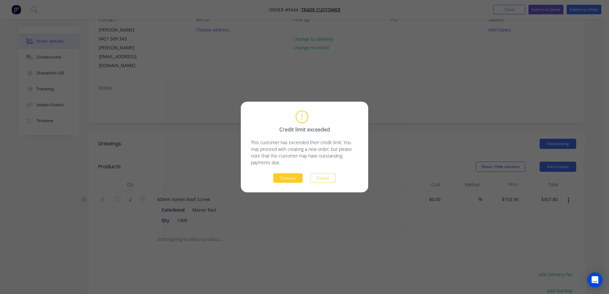
click at [292, 178] on button "Continue" at bounding box center [287, 179] width 29 height 10
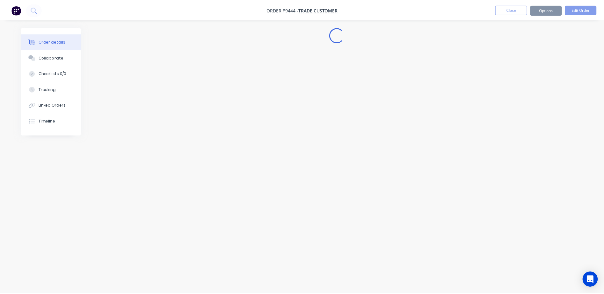
scroll to position [0, 0]
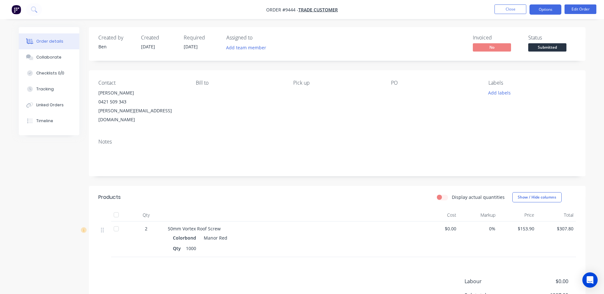
click at [548, 8] on button "Options" at bounding box center [546, 9] width 32 height 10
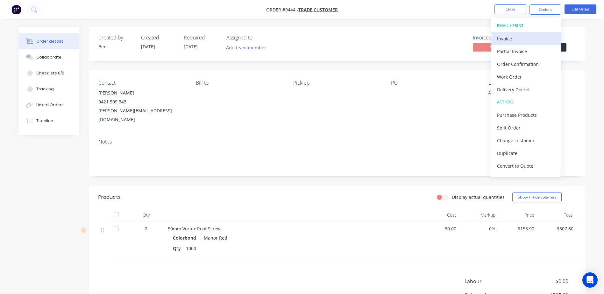
click at [518, 41] on div "Invoice" at bounding box center [526, 38] width 59 height 9
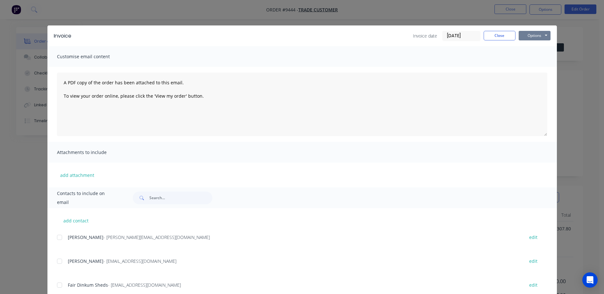
click at [525, 35] on button "Options" at bounding box center [535, 36] width 32 height 10
click at [527, 53] on button "Print" at bounding box center [539, 57] width 41 height 11
click at [530, 35] on button "Options" at bounding box center [535, 36] width 32 height 10
click at [534, 64] on button "Email" at bounding box center [539, 68] width 41 height 11
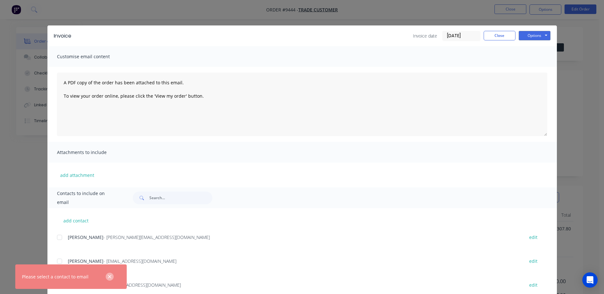
click at [108, 275] on icon "button" at bounding box center [110, 277] width 4 height 6
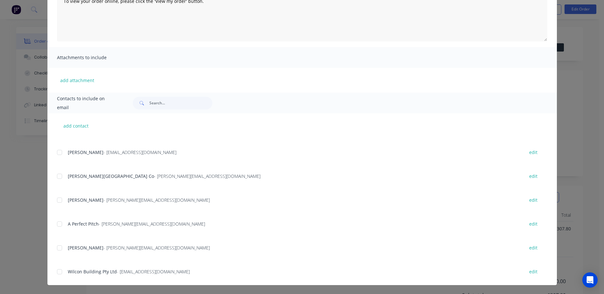
scroll to position [892, 0]
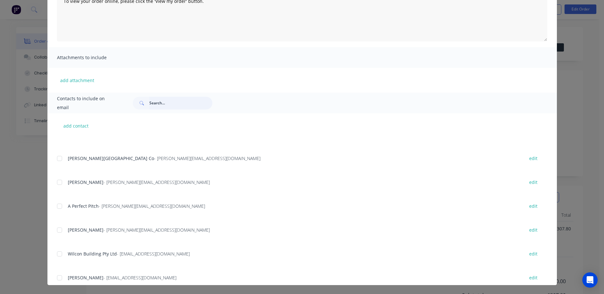
click at [156, 102] on input "text" at bounding box center [180, 103] width 63 height 13
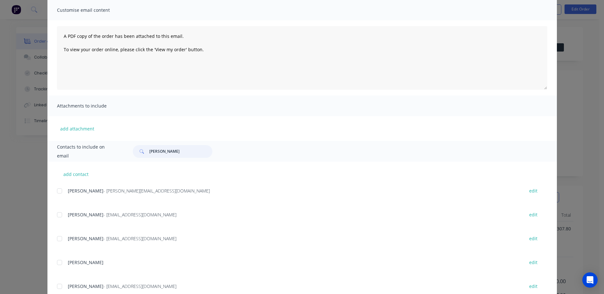
scroll to position [0, 0]
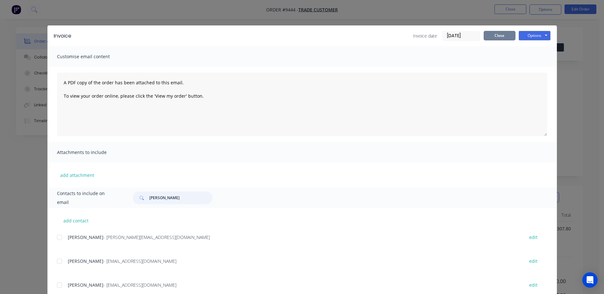
type input "john"
click at [491, 33] on button "Close" at bounding box center [500, 36] width 32 height 10
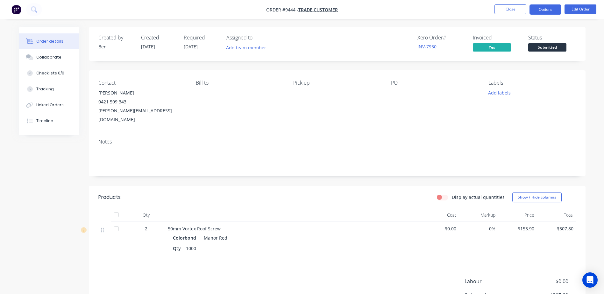
click at [539, 6] on button "Options" at bounding box center [546, 9] width 32 height 10
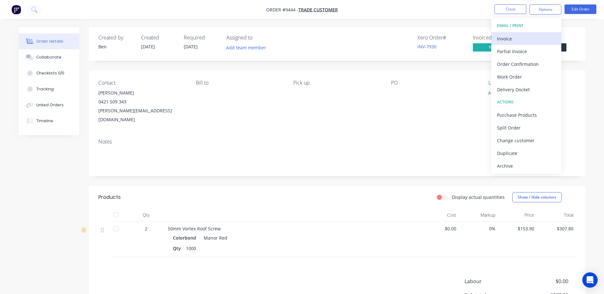
click at [517, 40] on div "Invoice" at bounding box center [526, 38] width 59 height 9
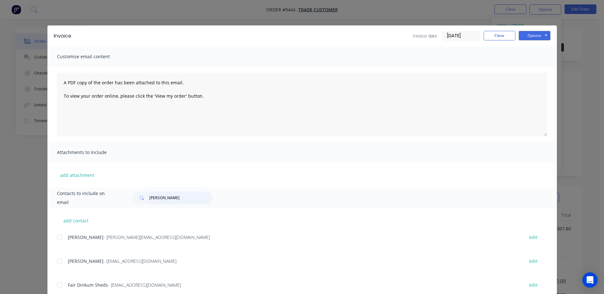
click at [159, 199] on input "john" at bounding box center [180, 198] width 63 height 13
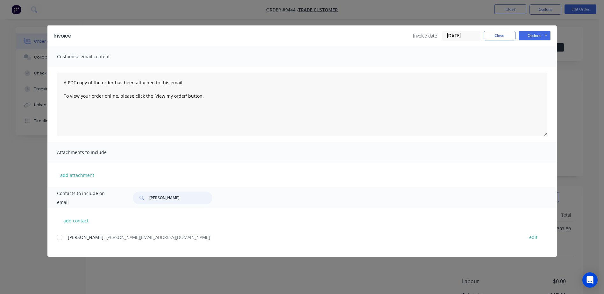
click at [58, 238] on div at bounding box center [59, 237] width 13 height 13
type input "john car"
click at [540, 34] on button "Options" at bounding box center [535, 36] width 32 height 10
click at [537, 66] on button "Email" at bounding box center [539, 68] width 41 height 11
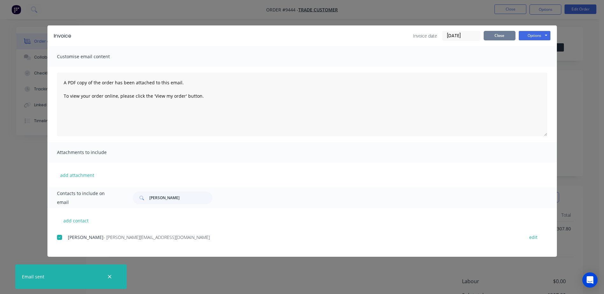
click at [510, 34] on button "Close" at bounding box center [500, 36] width 32 height 10
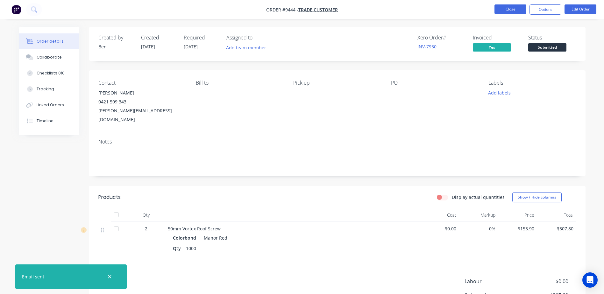
click at [511, 10] on button "Close" at bounding box center [511, 9] width 32 height 10
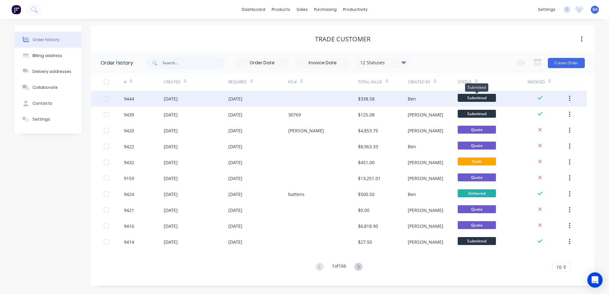
click at [489, 97] on span "Submitted" at bounding box center [477, 98] width 38 height 8
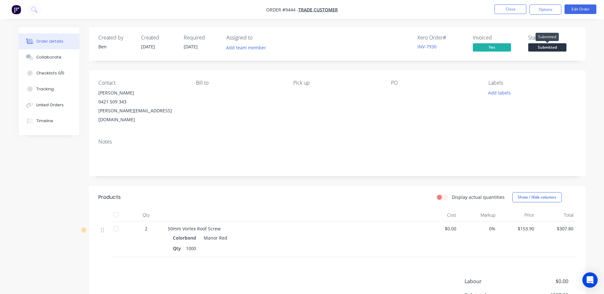
click at [551, 46] on span "Submitted" at bounding box center [547, 47] width 38 height 8
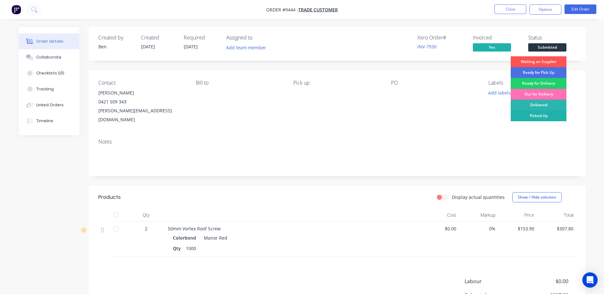
click at [544, 114] on div "Picked Up" at bounding box center [539, 115] width 56 height 11
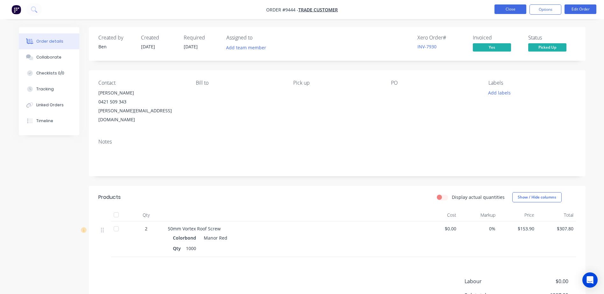
click at [509, 6] on button "Close" at bounding box center [511, 9] width 32 height 10
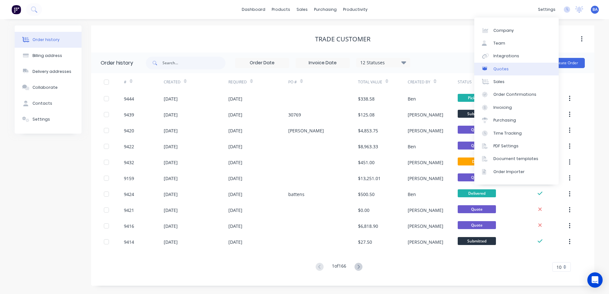
click at [499, 70] on div "Quotes" at bounding box center [500, 69] width 15 height 6
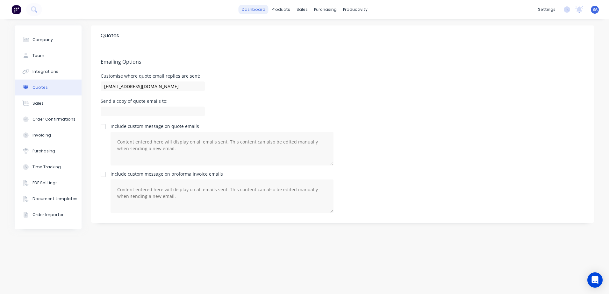
click at [250, 7] on link "dashboard" at bounding box center [253, 10] width 30 height 10
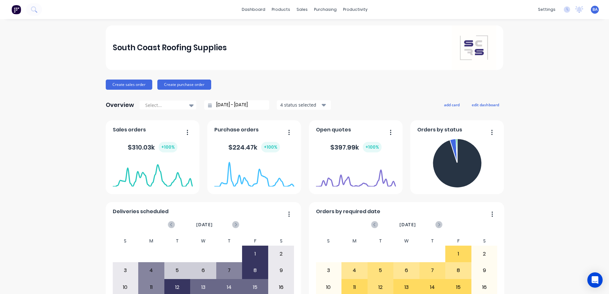
click at [387, 132] on button "button" at bounding box center [387, 133] width 13 height 10
click at [311, 41] on div "Customers" at bounding box center [321, 43] width 23 height 6
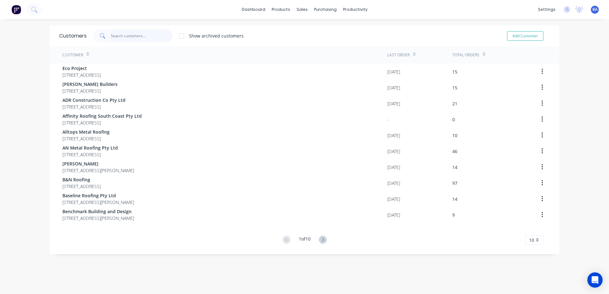
click at [143, 33] on input "text" at bounding box center [142, 36] width 62 height 13
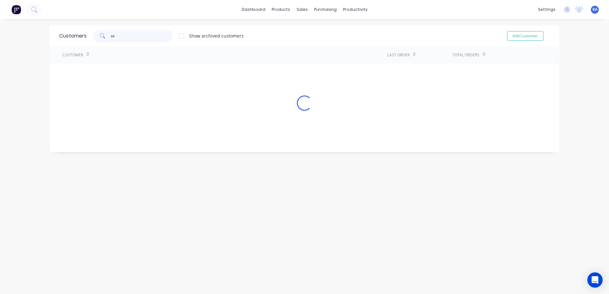
type input "s"
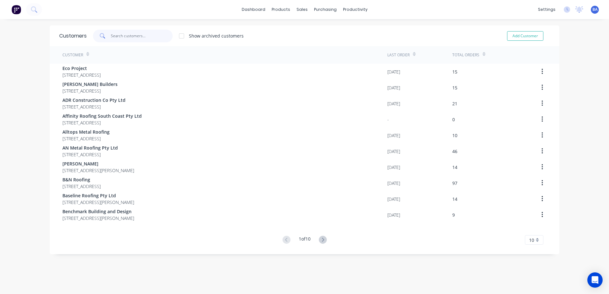
type input "1"
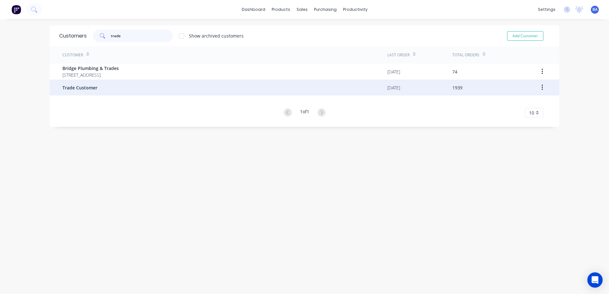
type input "trade"
click at [91, 89] on span "Trade Customer" at bounding box center [79, 87] width 35 height 7
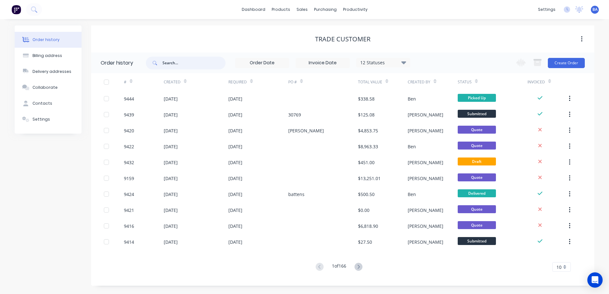
click at [177, 63] on input "text" at bounding box center [193, 63] width 63 height 13
type input "9"
drag, startPoint x: 157, startPoint y: 61, endPoint x: 178, endPoint y: 66, distance: 21.6
click at [159, 62] on span at bounding box center [154, 63] width 17 height 13
click at [178, 66] on input "9" at bounding box center [193, 63] width 63 height 13
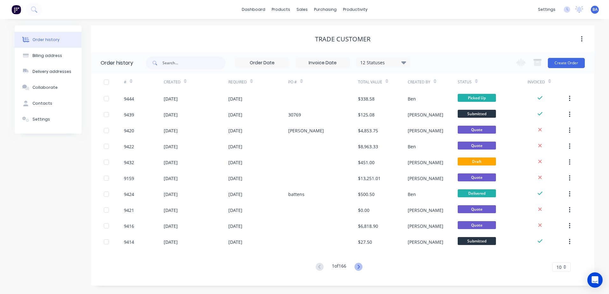
click at [357, 267] on icon at bounding box center [358, 267] width 8 height 8
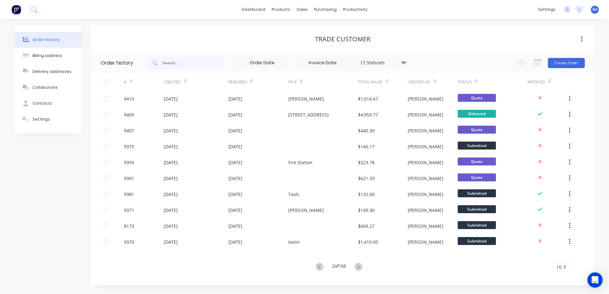
click at [357, 267] on icon at bounding box center [358, 267] width 8 height 8
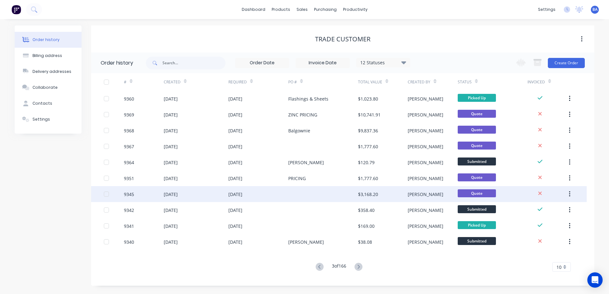
click at [281, 196] on div "18 Aug 2025" at bounding box center [258, 194] width 60 height 16
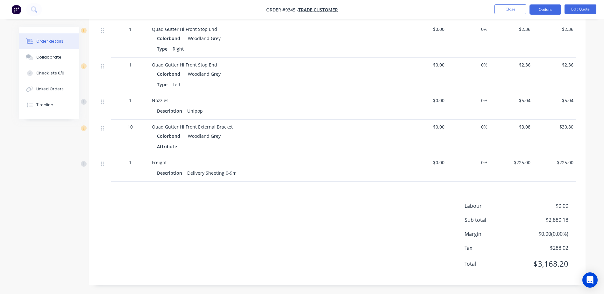
scroll to position [455, 0]
click at [586, 9] on button "Edit Quote" at bounding box center [581, 9] width 32 height 10
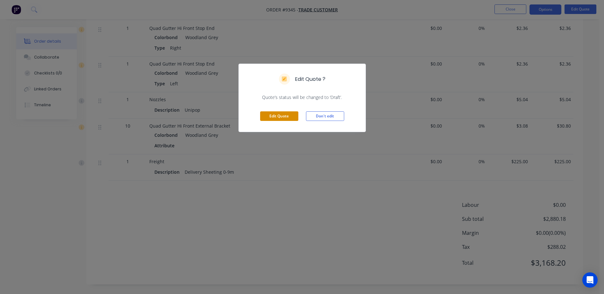
click at [288, 116] on button "Edit Quote" at bounding box center [279, 116] width 38 height 10
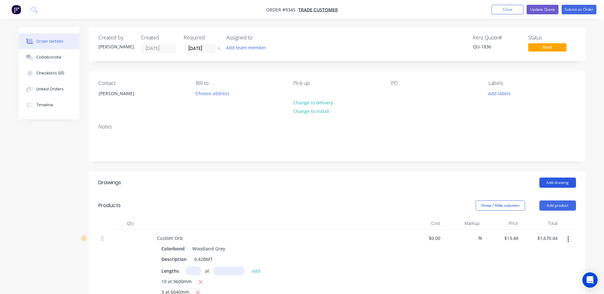
click at [541, 181] on button "Add drawing" at bounding box center [557, 183] width 37 height 10
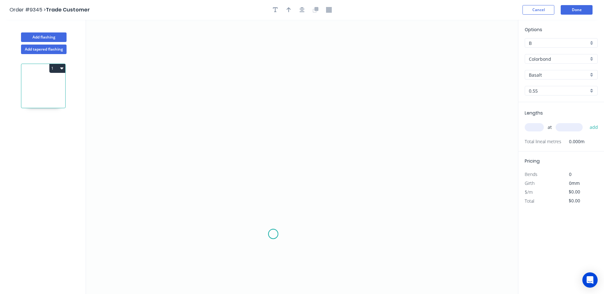
click at [273, 234] on icon "0" at bounding box center [302, 157] width 432 height 274
click at [273, 197] on icon "0" at bounding box center [302, 157] width 432 height 274
click at [343, 198] on icon "0 ?" at bounding box center [302, 157] width 432 height 274
click at [344, 74] on icon "0 ? ?" at bounding box center [302, 157] width 432 height 274
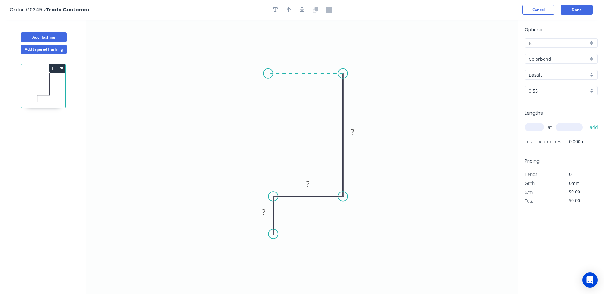
click at [268, 78] on icon "0 ? ? ?" at bounding box center [302, 157] width 432 height 274
click at [309, 62] on rect at bounding box center [305, 61] width 13 height 9
click at [421, 149] on icon "0 50 152 55 50" at bounding box center [302, 157] width 432 height 274
click at [272, 234] on circle at bounding box center [273, 234] width 10 height 10
click at [273, 234] on circle at bounding box center [273, 234] width 10 height 10
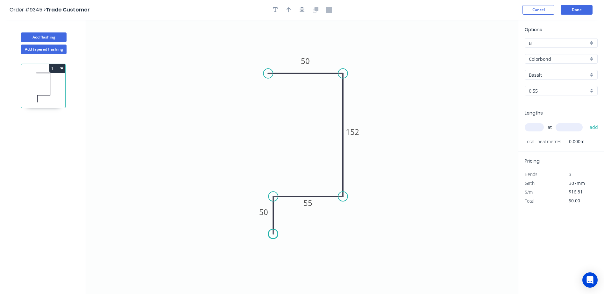
click at [273, 234] on circle at bounding box center [273, 234] width 10 height 10
click at [293, 249] on div "Crush & Fold" at bounding box center [305, 250] width 64 height 13
type input "$19.73"
click at [284, 255] on div "Flip bend" at bounding box center [305, 255] width 64 height 13
click at [290, 9] on icon "button" at bounding box center [289, 9] width 4 height 5
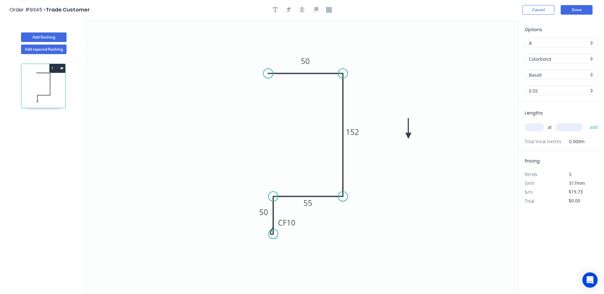
drag, startPoint x: 485, startPoint y: 50, endPoint x: 409, endPoint y: 136, distance: 115.3
click at [409, 136] on icon at bounding box center [409, 128] width 6 height 20
click at [409, 135] on icon at bounding box center [409, 128] width 6 height 20
click at [409, 135] on icon at bounding box center [413, 130] width 18 height 18
click at [534, 76] on input "Basalt" at bounding box center [559, 75] width 60 height 7
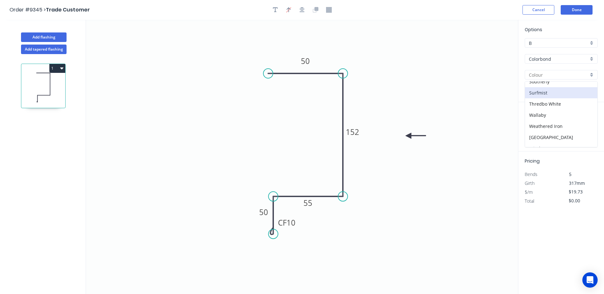
scroll to position [235, 0]
click at [549, 141] on div "Woodland Grey" at bounding box center [561, 141] width 72 height 11
type input "Woodland Grey"
click at [534, 126] on input "text" at bounding box center [534, 127] width 19 height 8
type input "1"
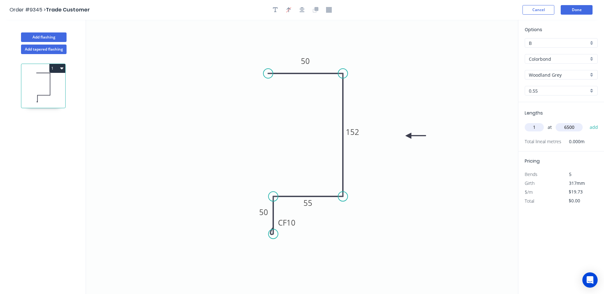
type input "6500"
click at [587, 122] on button "add" at bounding box center [594, 127] width 15 height 11
type input "$128.25"
click at [577, 7] on button "Done" at bounding box center [577, 10] width 32 height 10
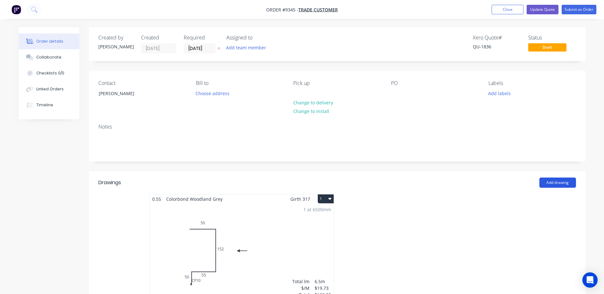
click at [562, 181] on button "Add drawing" at bounding box center [557, 183] width 37 height 10
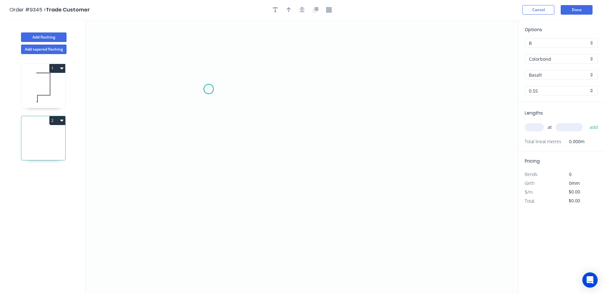
click at [209, 89] on icon "0" at bounding box center [302, 157] width 432 height 274
click at [322, 94] on icon "0" at bounding box center [302, 157] width 432 height 274
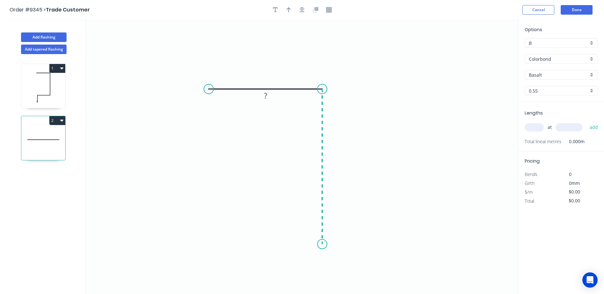
click at [320, 245] on icon "0 ?" at bounding box center [302, 157] width 432 height 274
click at [213, 243] on icon "0 ? ?" at bounding box center [302, 157] width 432 height 274
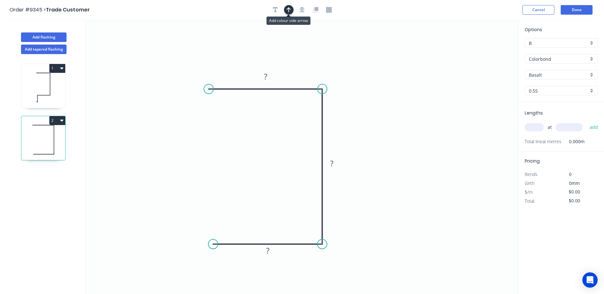
click at [290, 11] on icon "button" at bounding box center [289, 10] width 4 height 6
drag, startPoint x: 485, startPoint y: 52, endPoint x: 416, endPoint y: 164, distance: 132.0
click at [415, 164] on icon at bounding box center [415, 156] width 6 height 20
click at [416, 164] on icon at bounding box center [415, 156] width 6 height 20
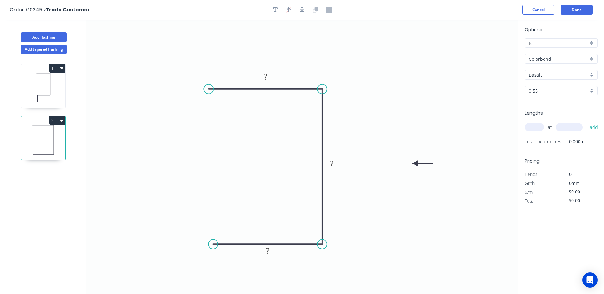
click at [416, 164] on icon at bounding box center [422, 163] width 20 height 6
click at [416, 163] on icon at bounding box center [420, 169] width 18 height 18
click at [416, 163] on icon at bounding box center [415, 170] width 6 height 20
click at [416, 163] on icon at bounding box center [408, 163] width 20 height 6
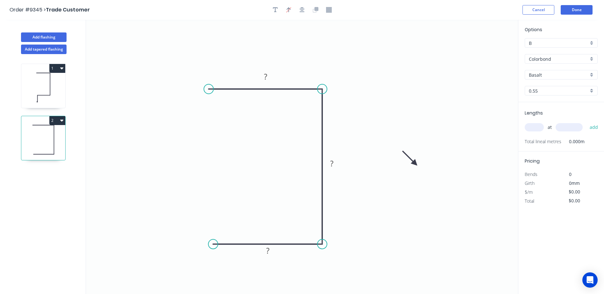
click at [416, 163] on icon at bounding box center [410, 158] width 18 height 18
click at [416, 163] on icon at bounding box center [420, 158] width 18 height 18
click at [263, 76] on rect at bounding box center [265, 77] width 13 height 9
click at [401, 50] on icon "0 50 152 50" at bounding box center [302, 157] width 432 height 274
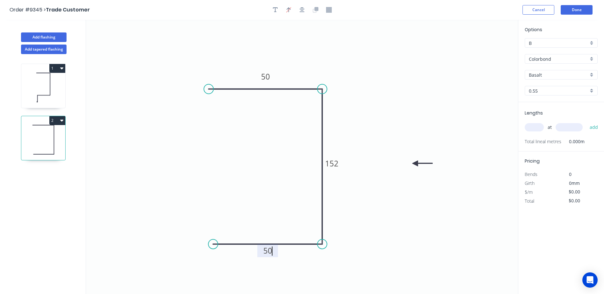
type input "$12.24"
click at [548, 76] on input "Basalt" at bounding box center [559, 75] width 60 height 7
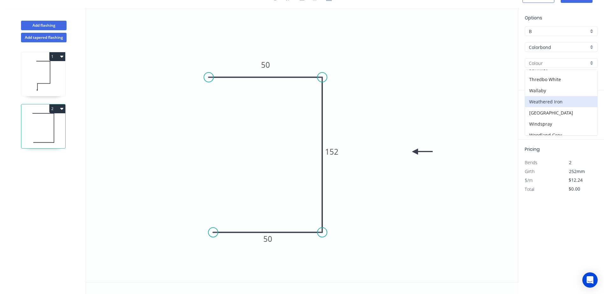
scroll to position [235, 0]
click at [544, 130] on div "Woodland Grey" at bounding box center [561, 129] width 72 height 11
type input "Woodland Grey"
click at [539, 117] on input "text" at bounding box center [534, 115] width 19 height 8
type input "1"
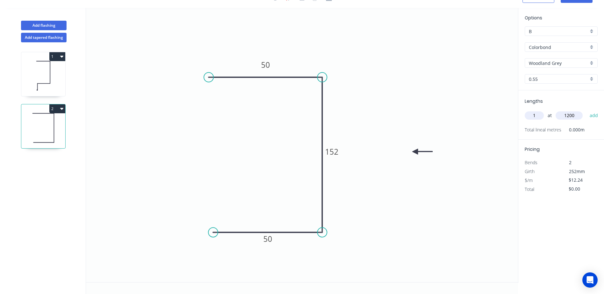
type input "1200"
click at [587, 110] on button "add" at bounding box center [594, 115] width 15 height 11
type input "$14.69"
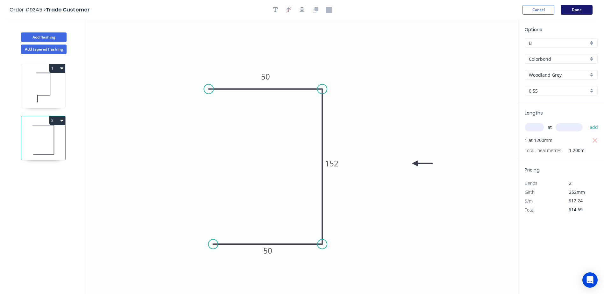
click at [574, 9] on button "Done" at bounding box center [577, 10] width 32 height 10
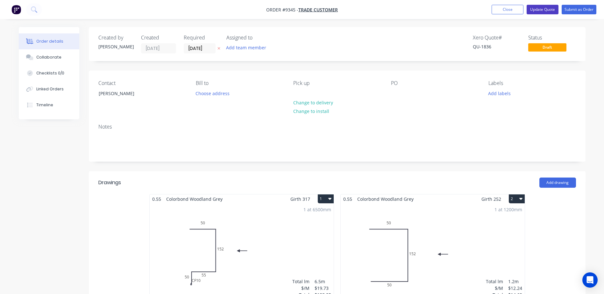
click at [541, 8] on button "Update Quote" at bounding box center [543, 10] width 32 height 10
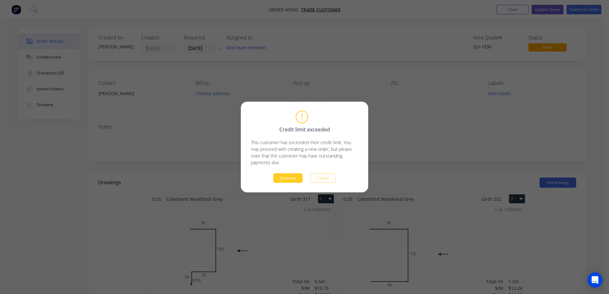
click at [285, 174] on button "Continue" at bounding box center [287, 179] width 29 height 10
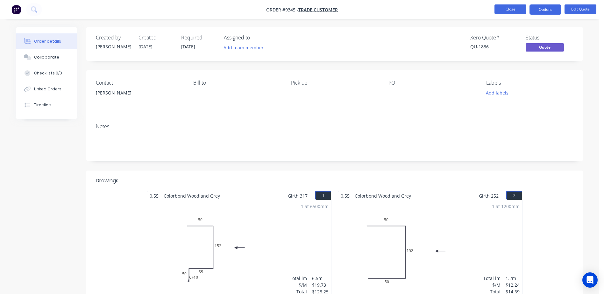
click at [501, 7] on button "Close" at bounding box center [511, 9] width 32 height 10
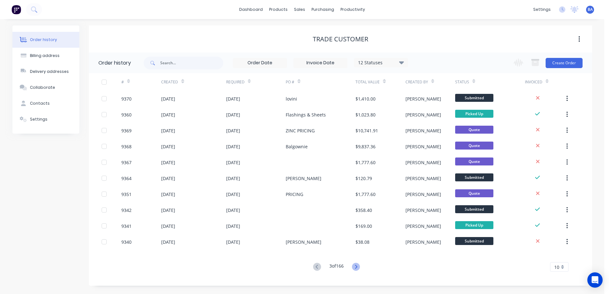
click at [357, 269] on icon at bounding box center [356, 267] width 8 height 8
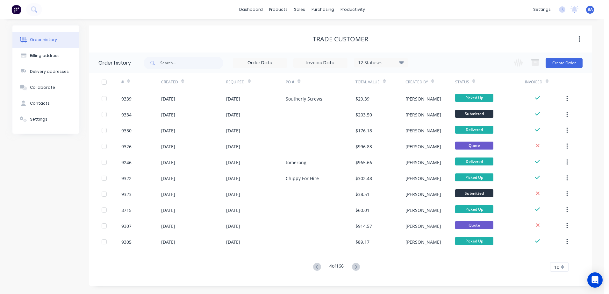
click at [357, 269] on icon at bounding box center [356, 267] width 8 height 8
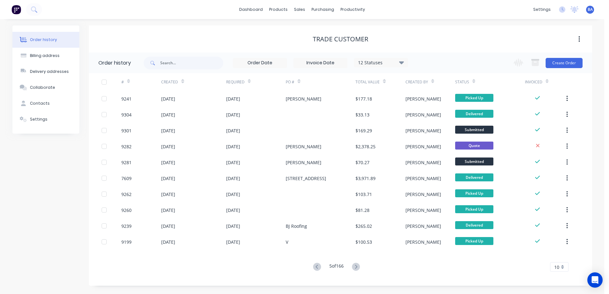
click at [357, 269] on icon at bounding box center [356, 267] width 8 height 8
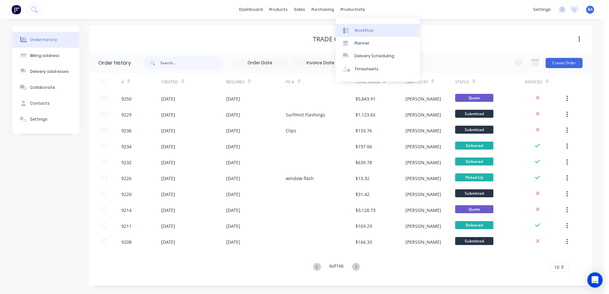
click at [362, 31] on div "Workflow" at bounding box center [363, 31] width 19 height 6
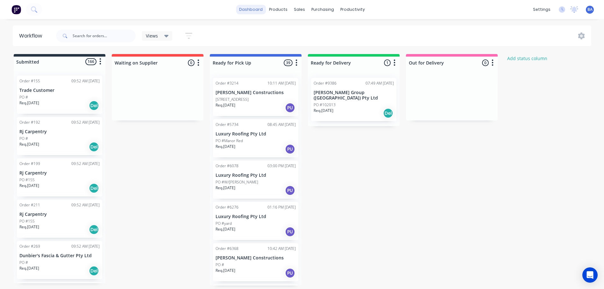
click at [256, 12] on link "dashboard" at bounding box center [251, 10] width 30 height 10
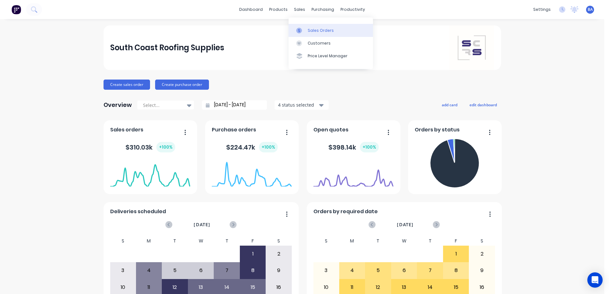
click at [303, 32] on div at bounding box center [301, 31] width 10 height 6
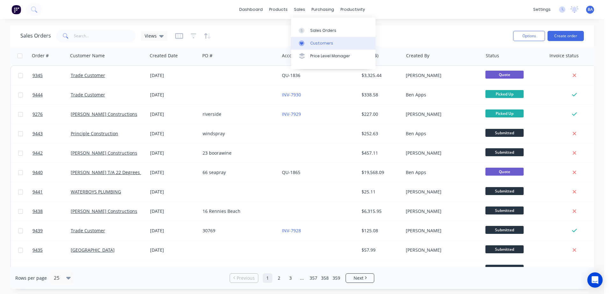
click at [305, 41] on div at bounding box center [304, 43] width 10 height 6
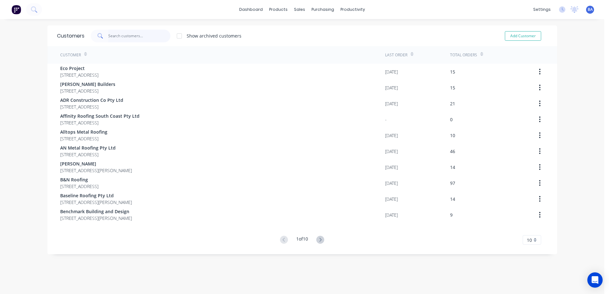
click at [112, 37] on input "text" at bounding box center [139, 36] width 62 height 13
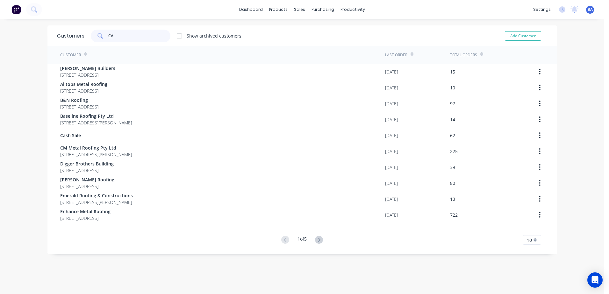
type input "C"
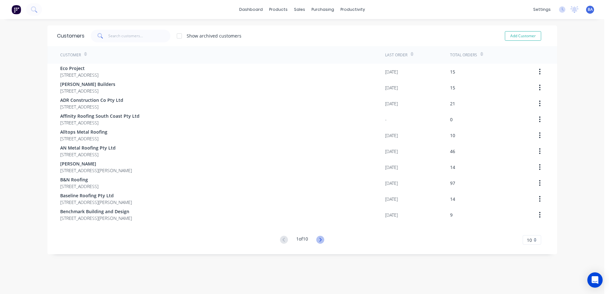
click at [318, 238] on icon at bounding box center [320, 240] width 8 height 8
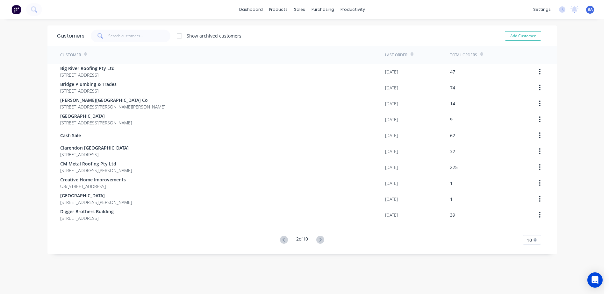
click at [318, 238] on icon at bounding box center [320, 240] width 8 height 8
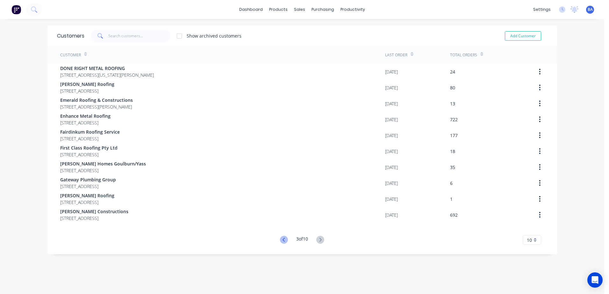
click at [280, 238] on icon at bounding box center [284, 240] width 8 height 8
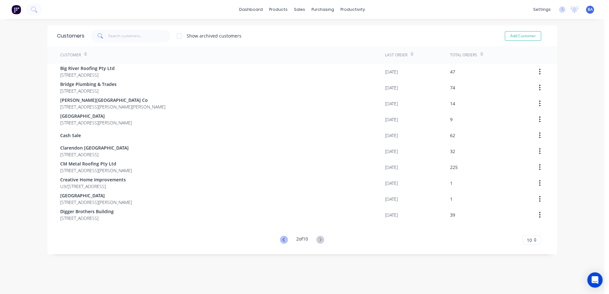
click at [280, 238] on icon at bounding box center [284, 240] width 8 height 8
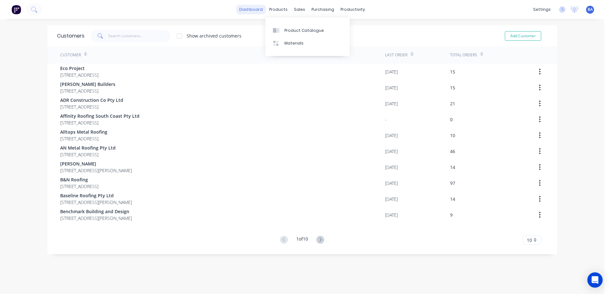
click at [260, 11] on link "dashboard" at bounding box center [251, 10] width 30 height 10
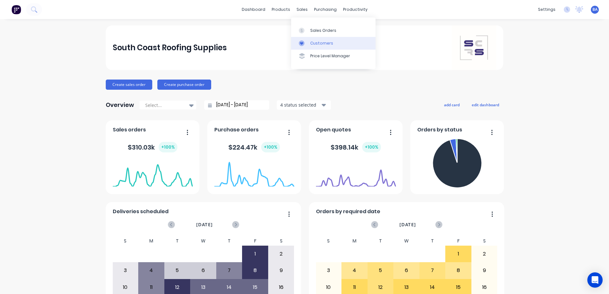
click at [300, 41] on icon at bounding box center [302, 43] width 6 height 6
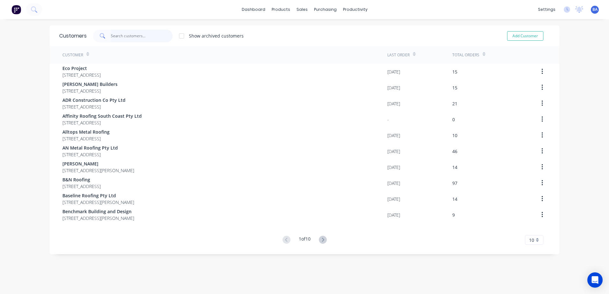
click at [119, 36] on input "text" at bounding box center [142, 36] width 62 height 13
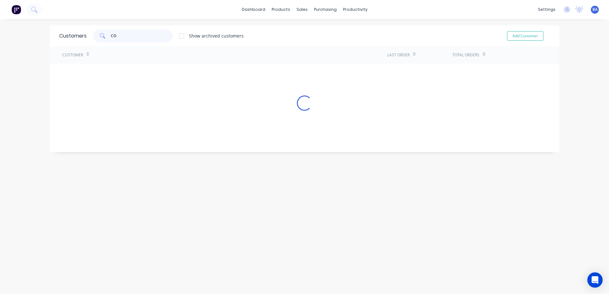
type input "C"
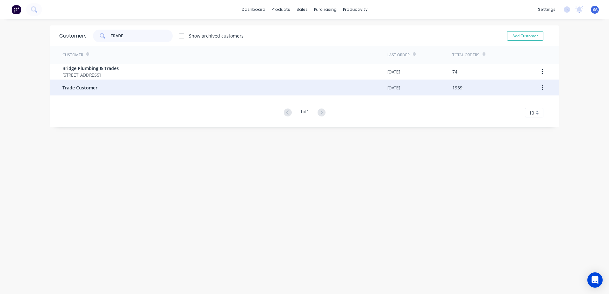
type input "TRADE"
click at [91, 88] on span "Trade Customer" at bounding box center [79, 87] width 35 height 7
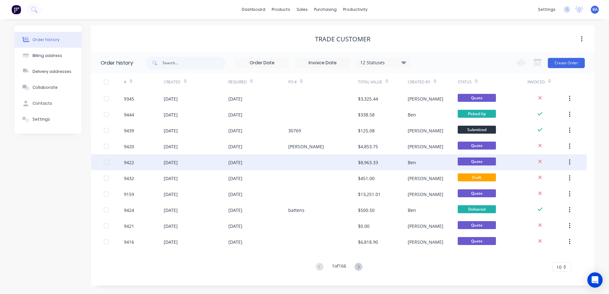
click at [316, 161] on div at bounding box center [323, 162] width 70 height 16
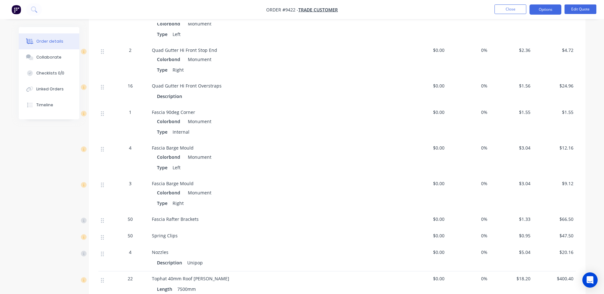
scroll to position [860, 0]
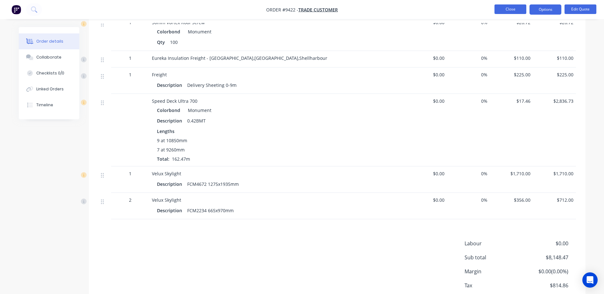
click at [512, 8] on button "Close" at bounding box center [511, 9] width 32 height 10
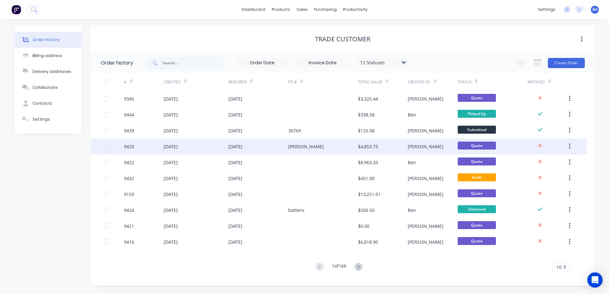
click at [302, 144] on div "[PERSON_NAME]" at bounding box center [306, 146] width 36 height 7
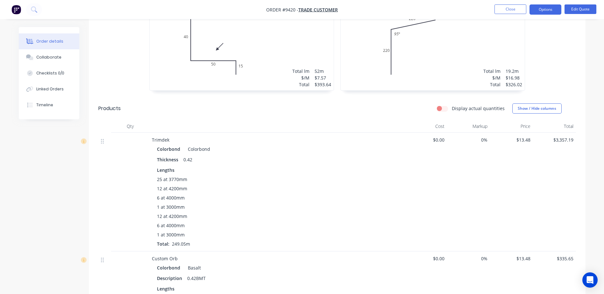
scroll to position [255, 0]
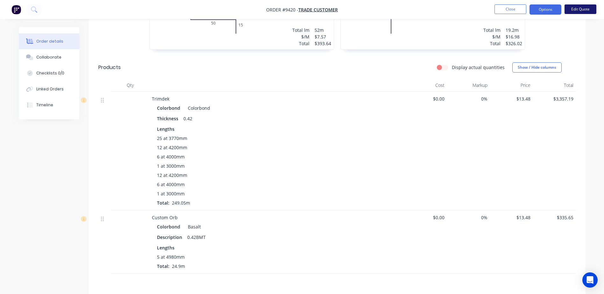
click at [586, 7] on button "Edit Quote" at bounding box center [581, 9] width 32 height 10
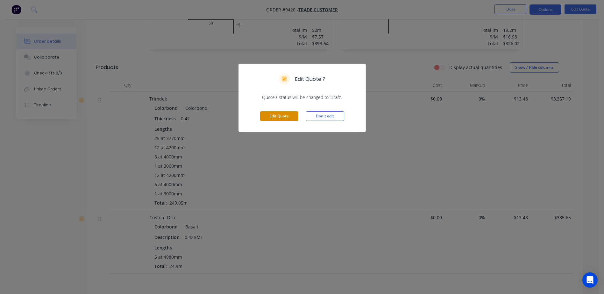
click at [290, 113] on button "Edit Quote" at bounding box center [279, 116] width 38 height 10
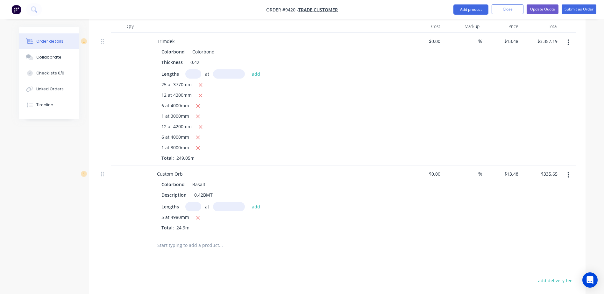
scroll to position [318, 0]
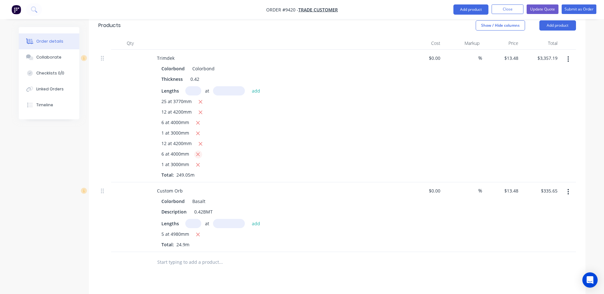
click at [197, 153] on icon "button" at bounding box center [198, 155] width 4 height 4
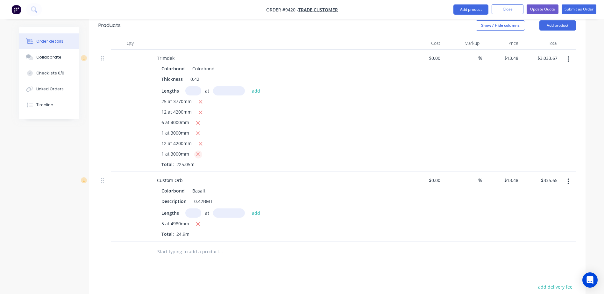
click at [197, 152] on icon "button" at bounding box center [198, 155] width 4 height 6
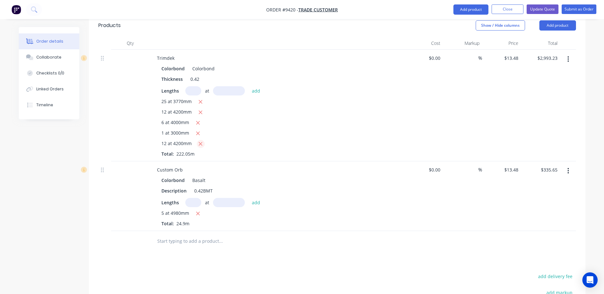
click at [199, 142] on icon "button" at bounding box center [201, 144] width 4 height 4
type input "$2,313.84"
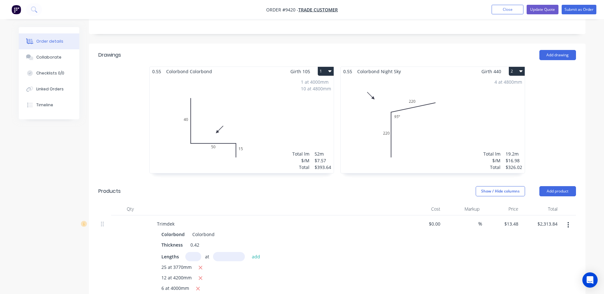
scroll to position [0, 0]
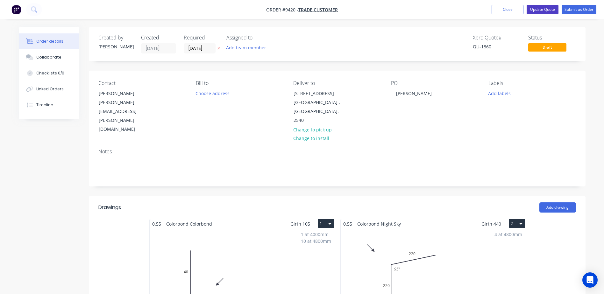
click at [537, 9] on button "Update Quote" at bounding box center [543, 10] width 32 height 10
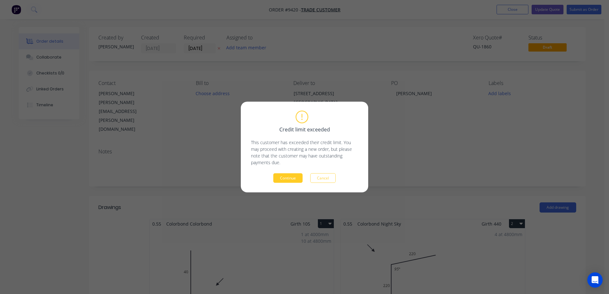
click at [281, 179] on button "Continue" at bounding box center [287, 179] width 29 height 10
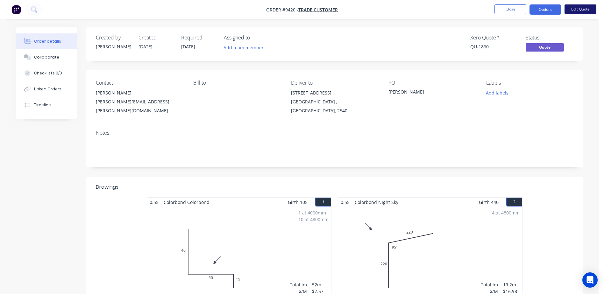
click at [583, 8] on button "Edit Quote" at bounding box center [581, 9] width 32 height 10
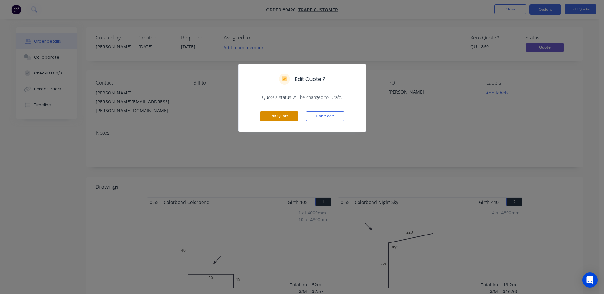
click at [288, 117] on button "Edit Quote" at bounding box center [279, 116] width 38 height 10
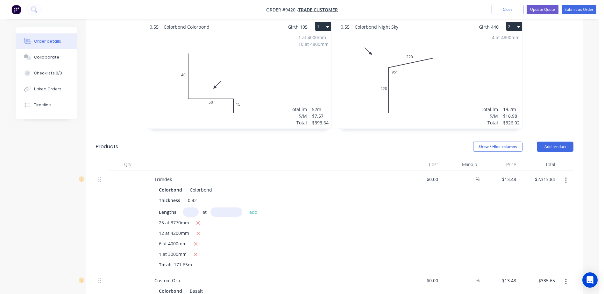
scroll to position [187, 0]
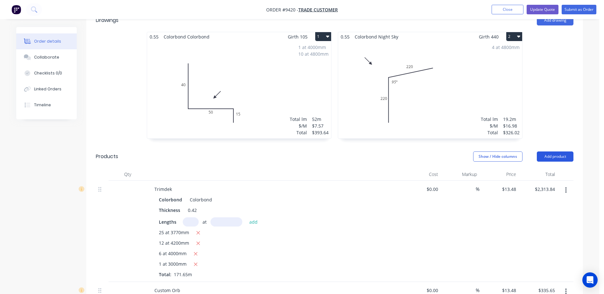
click at [548, 152] on button "Add product" at bounding box center [555, 157] width 37 height 10
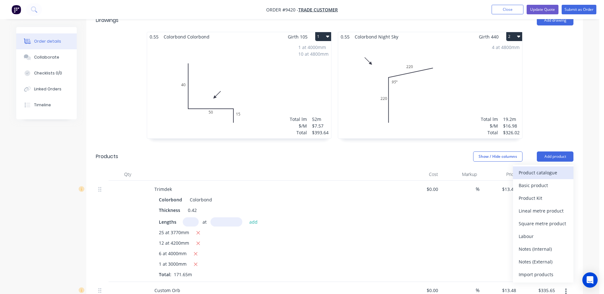
click at [541, 168] on div "Product catalogue" at bounding box center [543, 172] width 49 height 9
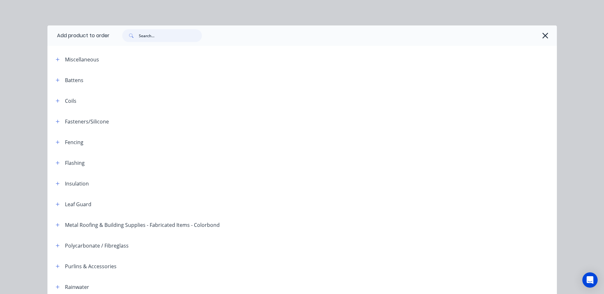
click at [153, 38] on input "text" at bounding box center [170, 35] width 63 height 13
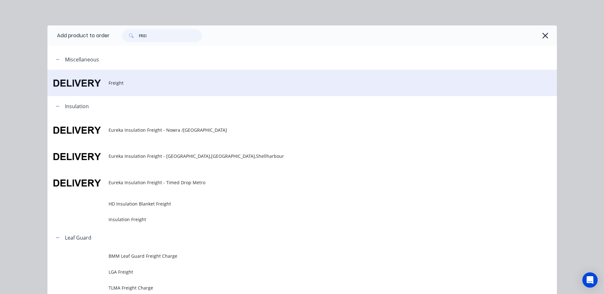
type input "FREI"
click at [100, 81] on td at bounding box center [77, 83] width 61 height 26
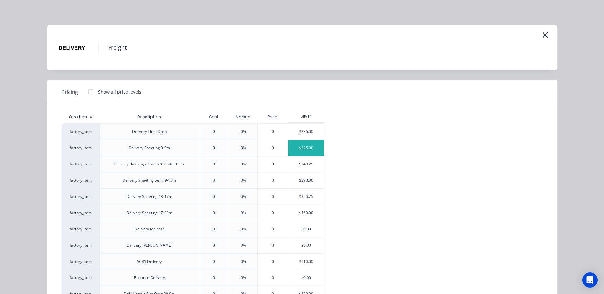
click at [306, 145] on div "$225.00" at bounding box center [306, 148] width 36 height 16
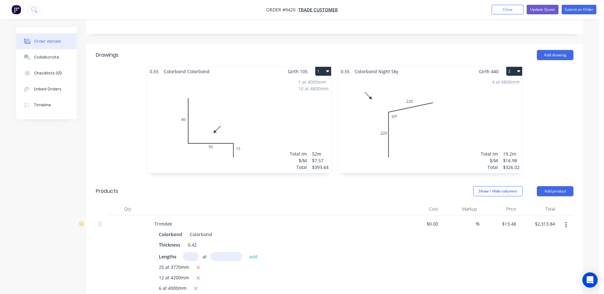
scroll to position [155, 0]
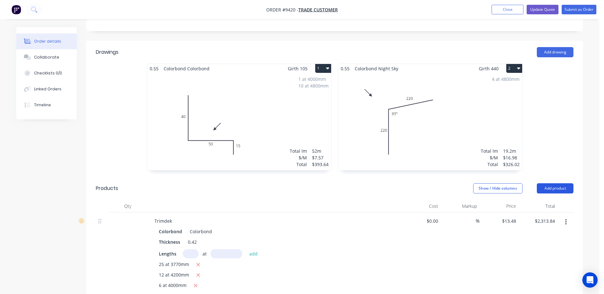
click at [542, 183] on button "Add product" at bounding box center [555, 188] width 37 height 10
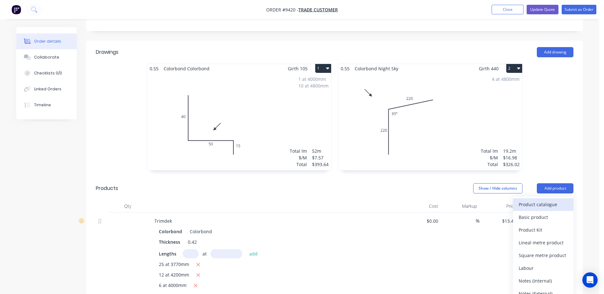
click at [537, 200] on div "Product catalogue" at bounding box center [543, 204] width 49 height 9
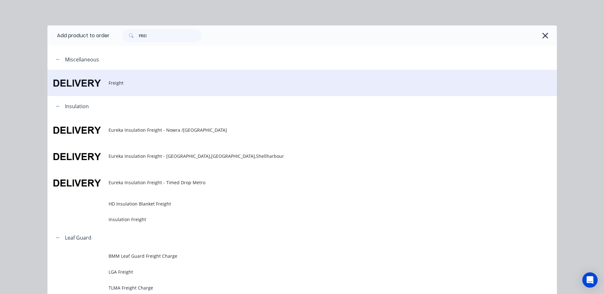
click at [109, 80] on span "Freight" at bounding box center [288, 83] width 359 height 7
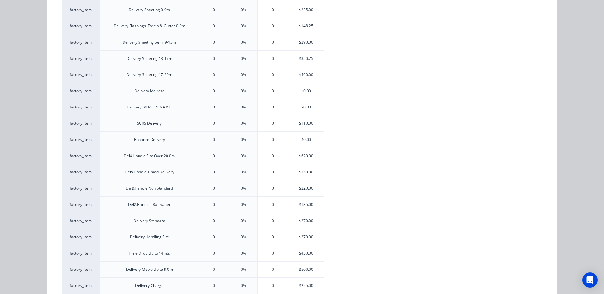
scroll to position [159, 0]
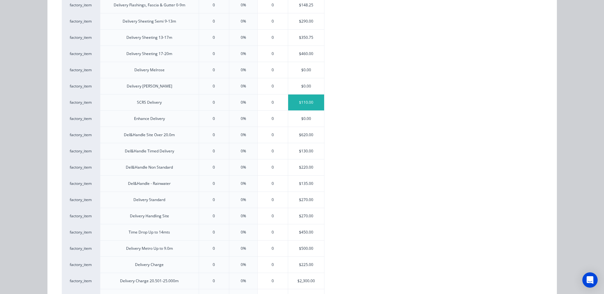
click at [293, 102] on div "$110.00" at bounding box center [306, 103] width 36 height 16
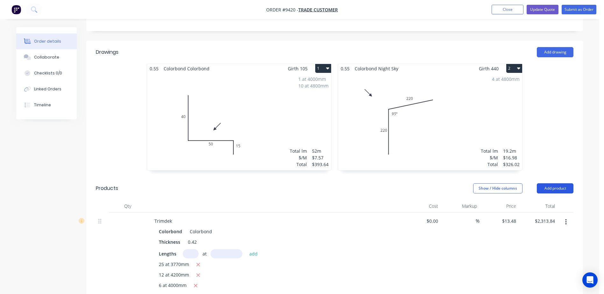
click at [550, 183] on button "Add product" at bounding box center [555, 188] width 37 height 10
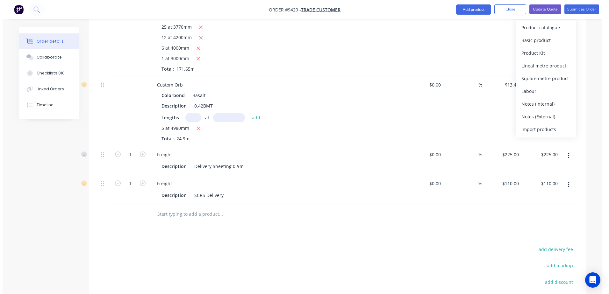
scroll to position [309, 0]
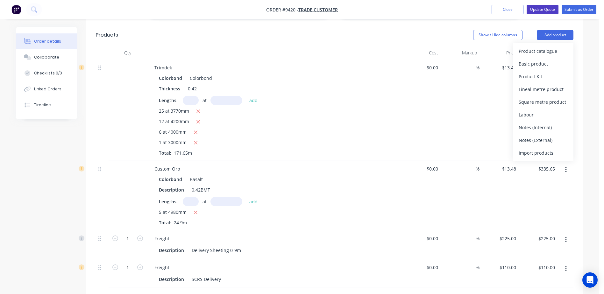
click at [536, 9] on button "Update Quote" at bounding box center [543, 10] width 32 height 10
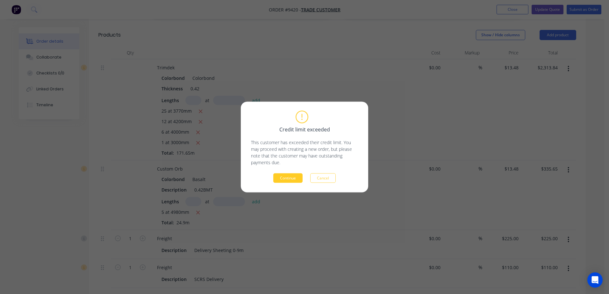
click at [291, 178] on button "Continue" at bounding box center [287, 179] width 29 height 10
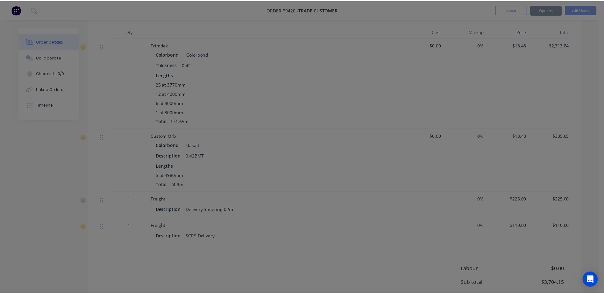
scroll to position [299, 0]
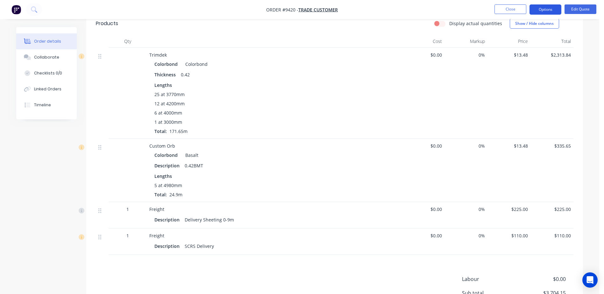
click at [534, 9] on button "Options" at bounding box center [546, 9] width 32 height 10
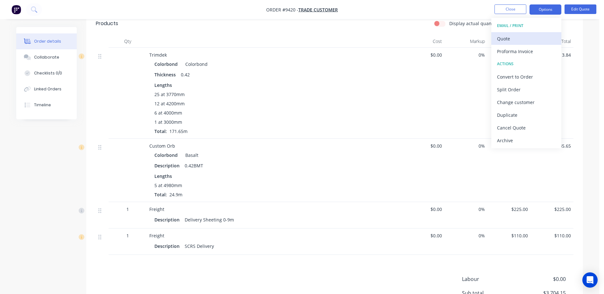
click at [516, 40] on div "Quote" at bounding box center [526, 38] width 59 height 9
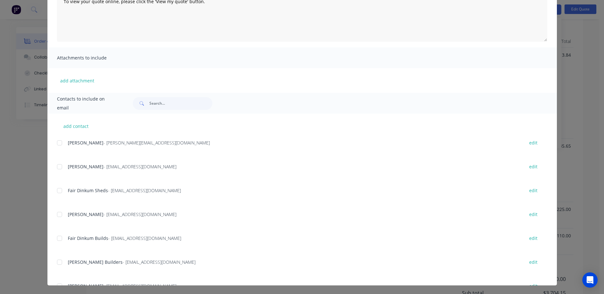
scroll to position [95, 0]
click at [161, 103] on input "text" at bounding box center [180, 103] width 63 height 13
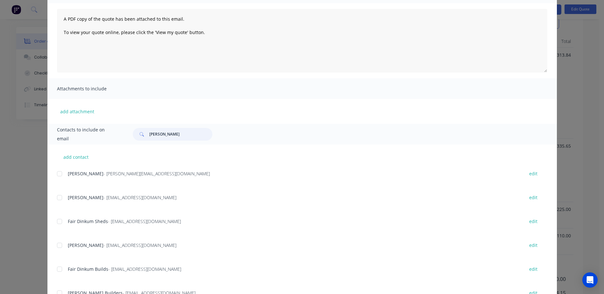
scroll to position [0, 0]
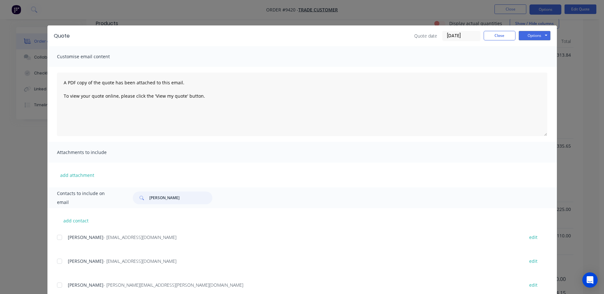
click at [58, 286] on div at bounding box center [59, 285] width 13 height 13
type input "CODY"
click at [533, 34] on button "Options" at bounding box center [535, 36] width 32 height 10
click at [534, 66] on button "Email" at bounding box center [539, 68] width 41 height 11
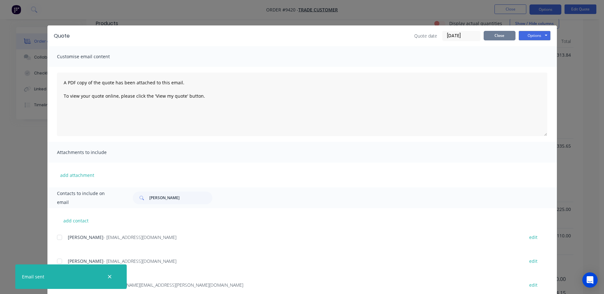
click at [495, 36] on button "Close" at bounding box center [500, 36] width 32 height 10
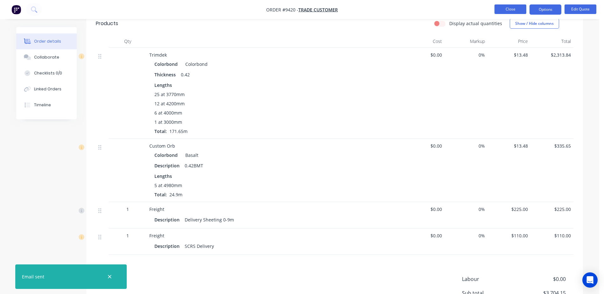
click at [509, 9] on button "Close" at bounding box center [511, 9] width 32 height 10
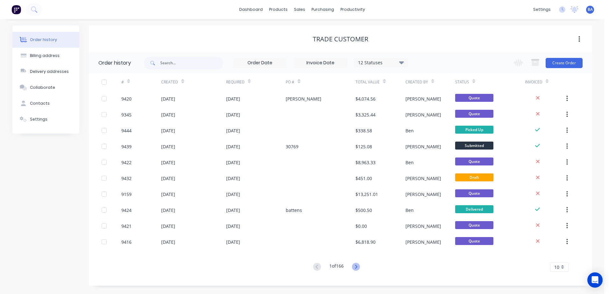
click at [356, 267] on icon at bounding box center [356, 267] width 8 height 8
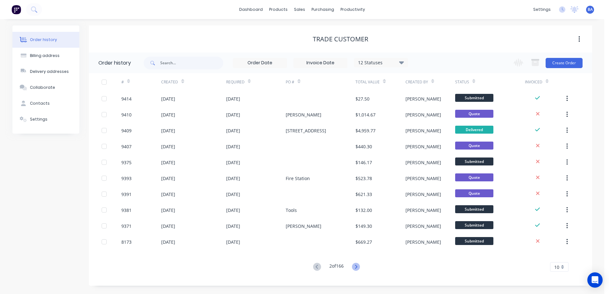
click at [357, 267] on icon at bounding box center [356, 267] width 8 height 8
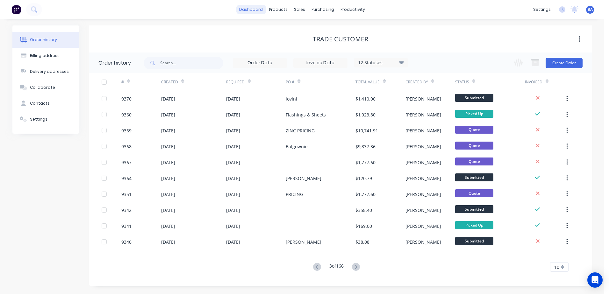
click at [256, 6] on link "dashboard" at bounding box center [251, 10] width 30 height 10
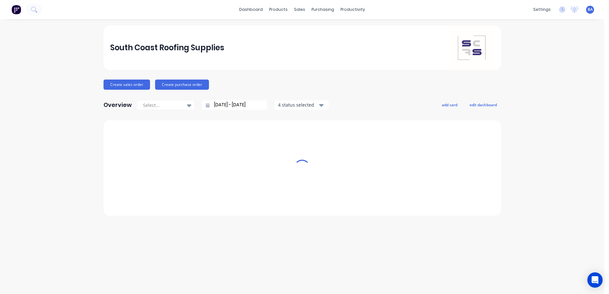
click at [258, 12] on link "dashboard" at bounding box center [251, 10] width 30 height 10
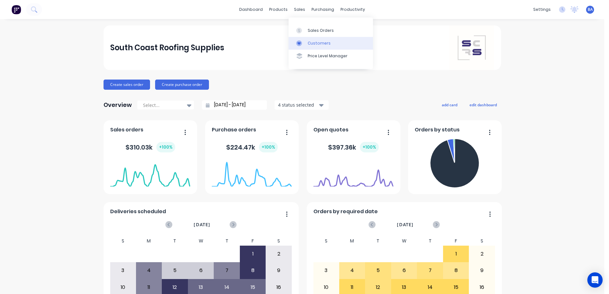
click at [302, 40] on div at bounding box center [301, 43] width 10 height 6
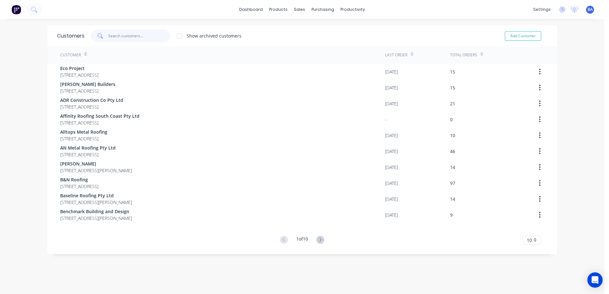
click at [130, 35] on input "text" at bounding box center [139, 36] width 62 height 13
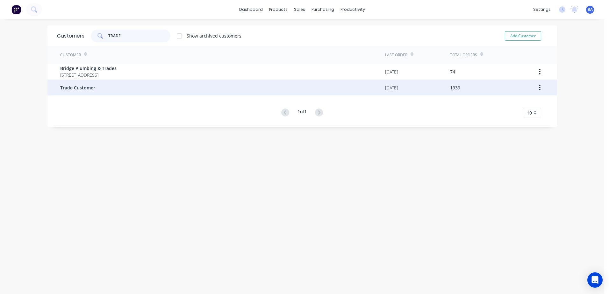
type input "TRADE"
click at [69, 85] on span "Trade Customer" at bounding box center [77, 87] width 35 height 7
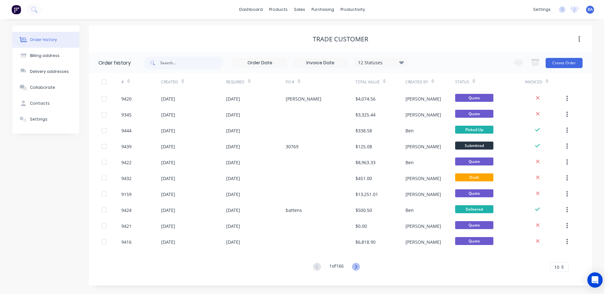
click at [356, 267] on icon at bounding box center [356, 267] width 8 height 8
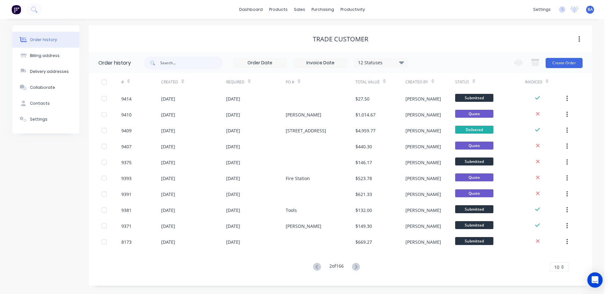
click at [356, 267] on icon at bounding box center [356, 267] width 8 height 8
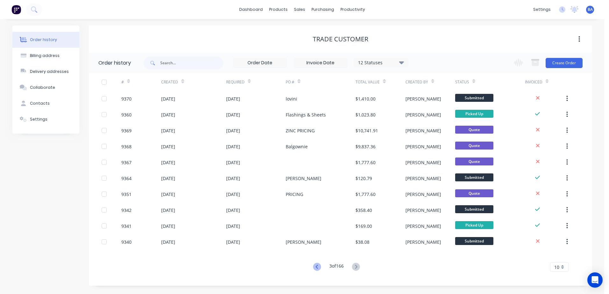
click at [316, 267] on icon at bounding box center [317, 267] width 2 height 4
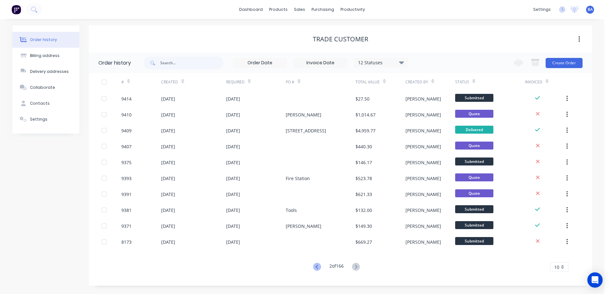
click at [314, 266] on icon at bounding box center [317, 267] width 8 height 8
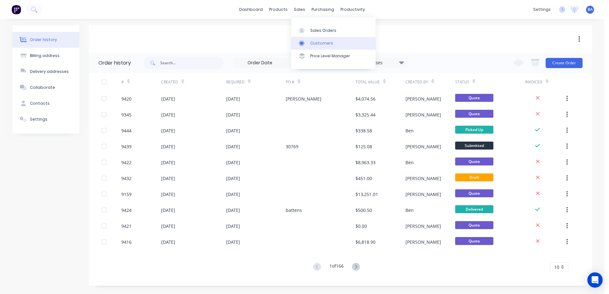
click at [311, 43] on div "Customers" at bounding box center [321, 43] width 23 height 6
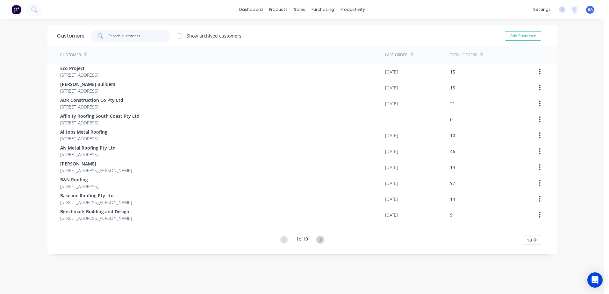
click at [119, 34] on input "text" at bounding box center [139, 36] width 62 height 13
click at [302, 44] on div at bounding box center [301, 43] width 10 height 6
click at [128, 36] on input "text" at bounding box center [139, 36] width 62 height 13
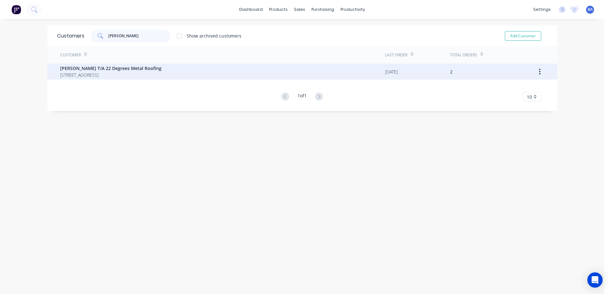
type input "WAYNE"
click at [103, 74] on span "98 Curvers Drive Manyana New South Wales 2539" at bounding box center [110, 75] width 101 height 7
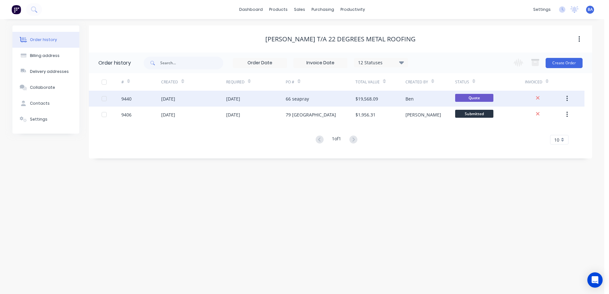
click at [355, 99] on div "66 seapray" at bounding box center [321, 99] width 70 height 16
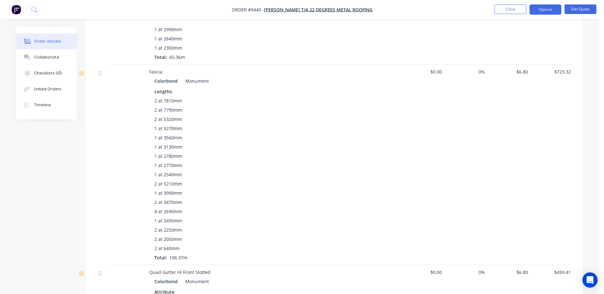
scroll to position [732, 0]
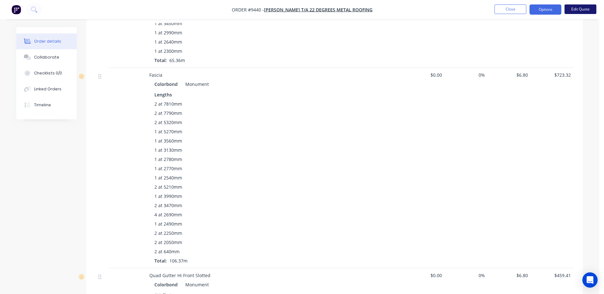
click at [579, 8] on button "Edit Quote" at bounding box center [581, 9] width 32 height 10
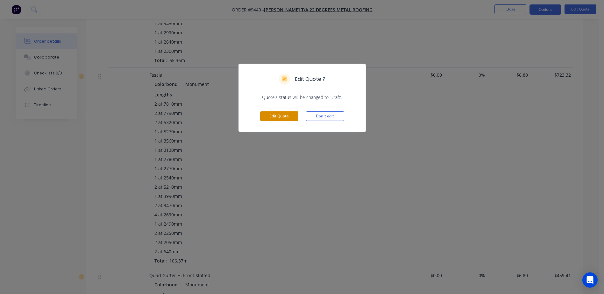
click at [272, 114] on button "Edit Quote" at bounding box center [279, 116] width 38 height 10
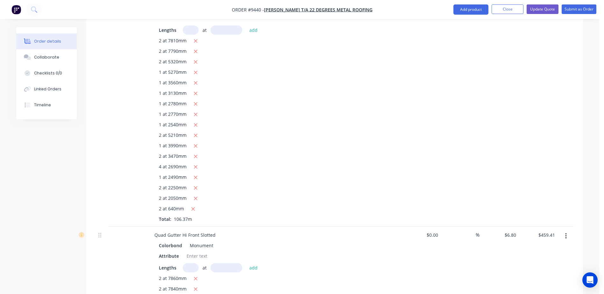
scroll to position [828, 0]
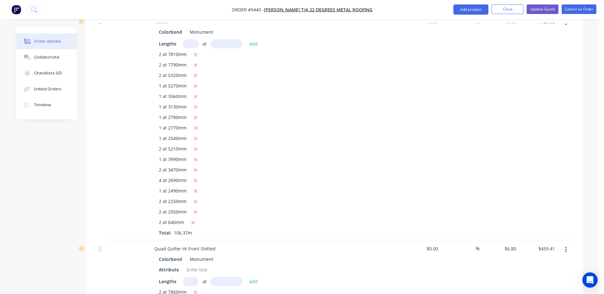
click at [161, 82] on span "1 at 5270mm" at bounding box center [173, 86] width 28 height 8
click at [160, 82] on span "1 at 5270mm" at bounding box center [173, 86] width 28 height 8
click at [196, 83] on icon "button" at bounding box center [196, 86] width 4 height 6
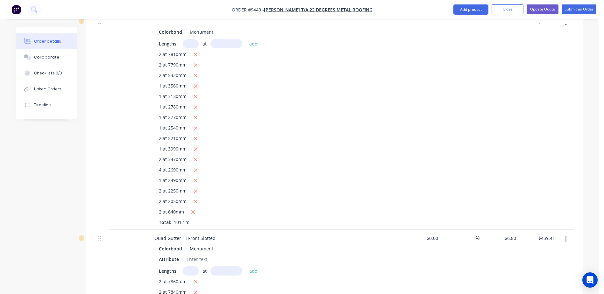
type input "$687.48"
click at [191, 39] on input "text" at bounding box center [191, 43] width 16 height 9
type input "2"
type input "5270"
click at [246, 39] on button "add" at bounding box center [253, 43] width 15 height 9
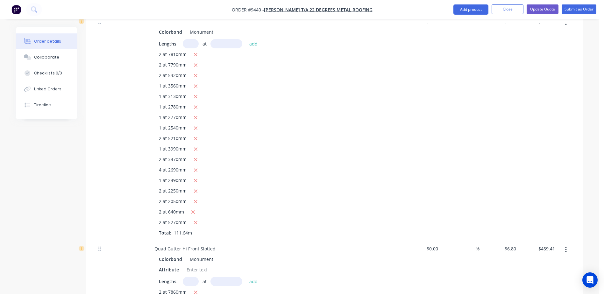
drag, startPoint x: 195, startPoint y: 212, endPoint x: 353, endPoint y: 214, distance: 158.3
click at [364, 219] on div "2 at 5270mm" at bounding box center [274, 223] width 231 height 8
click at [196, 220] on icon "button" at bounding box center [196, 223] width 4 height 6
type input "$687.48"
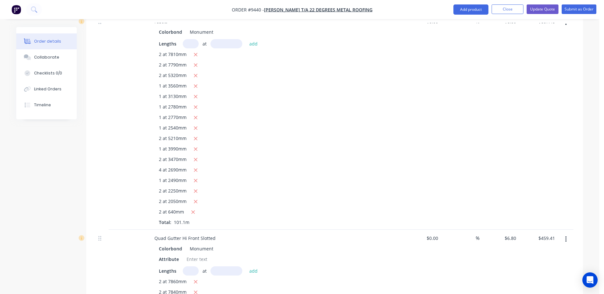
click at [187, 39] on input "text" at bounding box center [191, 43] width 16 height 9
type input "2"
type input "5270"
click at [246, 39] on button "add" at bounding box center [253, 43] width 15 height 9
type input "$759.15"
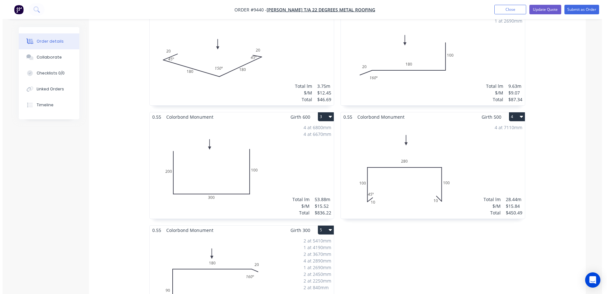
scroll to position [159, 0]
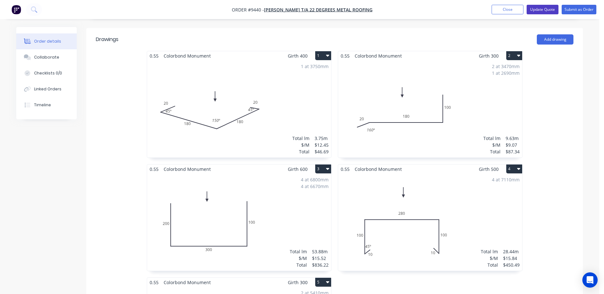
click at [548, 11] on button "Update Quote" at bounding box center [543, 10] width 32 height 10
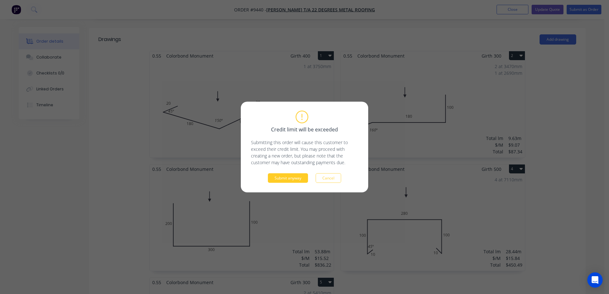
click at [292, 177] on button "Submit anyway" at bounding box center [288, 179] width 40 height 10
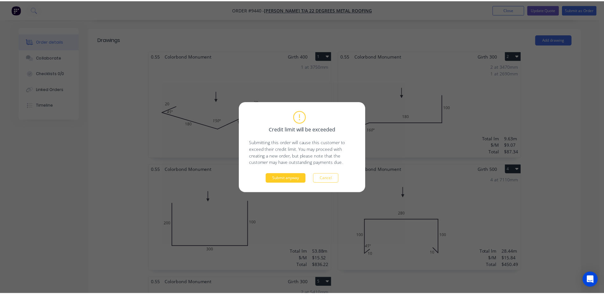
scroll to position [158, 0]
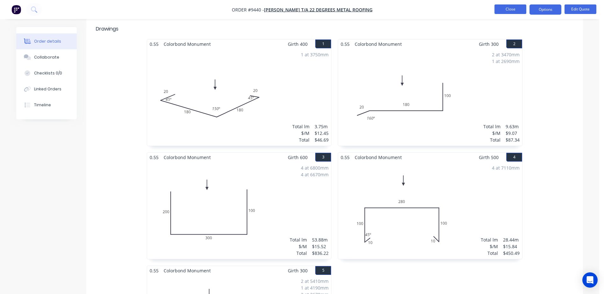
click at [516, 11] on button "Close" at bounding box center [511, 9] width 32 height 10
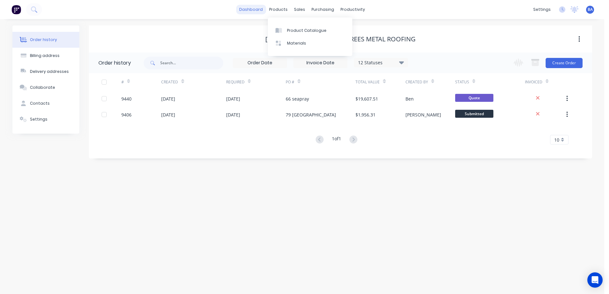
click at [253, 10] on link "dashboard" at bounding box center [251, 10] width 30 height 10
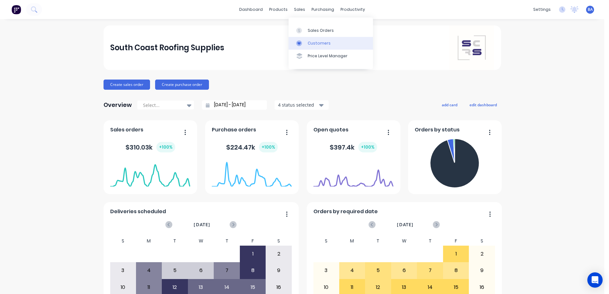
click at [299, 42] on icon at bounding box center [299, 43] width 6 height 6
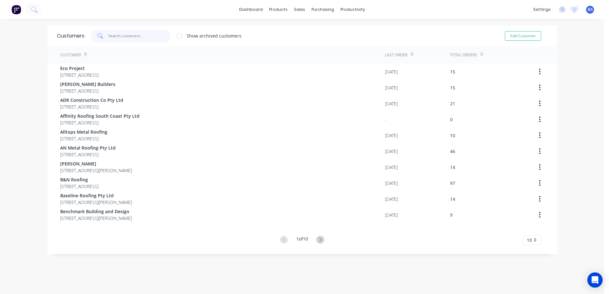
click at [152, 36] on input "text" at bounding box center [139, 36] width 62 height 13
click at [151, 36] on input "text" at bounding box center [139, 36] width 62 height 13
click at [110, 37] on input "text" at bounding box center [139, 36] width 62 height 13
click at [295, 10] on div "sales" at bounding box center [300, 10] width 18 height 10
click at [306, 43] on link "Customers" at bounding box center [330, 43] width 84 height 13
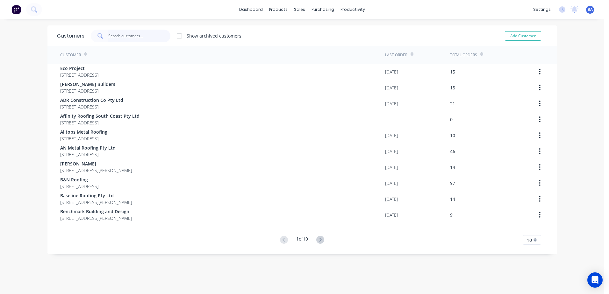
click at [151, 36] on input "text" at bounding box center [139, 36] width 62 height 13
type input "1"
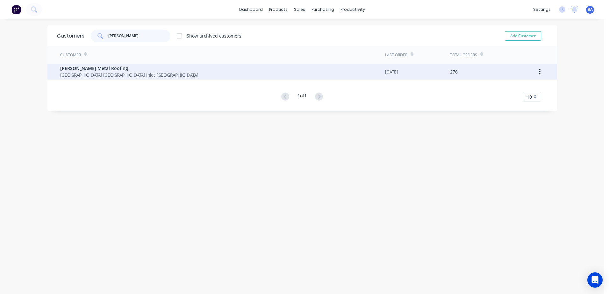
type input "TAIT"
click at [158, 75] on span "652 Sussex Inlet Road Sussex Inlet New South Wales" at bounding box center [129, 75] width 138 height 7
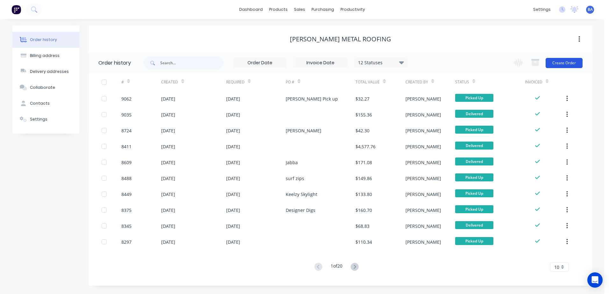
click at [550, 62] on button "Create Order" at bounding box center [563, 63] width 37 height 10
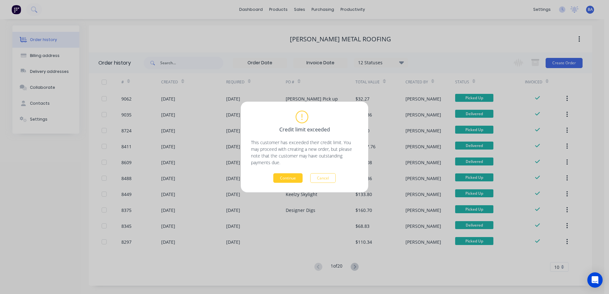
click at [288, 175] on button "Continue" at bounding box center [287, 179] width 29 height 10
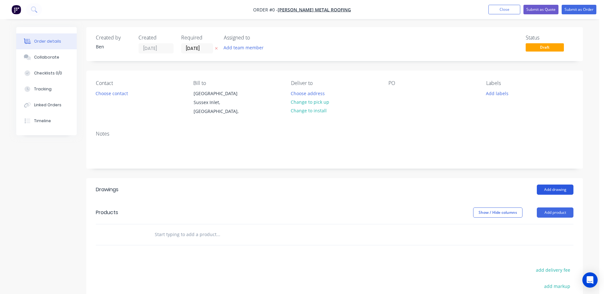
click at [547, 189] on button "Add drawing" at bounding box center [555, 190] width 37 height 10
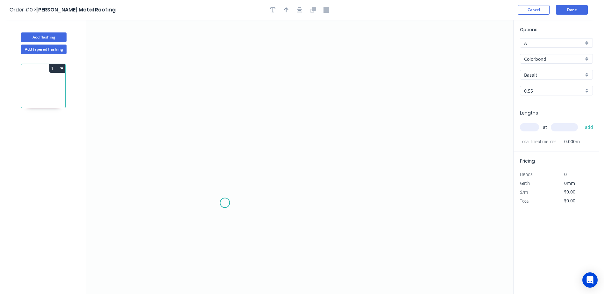
click at [225, 203] on icon "0" at bounding box center [299, 157] width 427 height 274
click at [223, 174] on icon "0" at bounding box center [299, 157] width 427 height 274
click at [202, 175] on icon "0 ?" at bounding box center [299, 157] width 427 height 274
click at [204, 111] on icon "0 ? ?" at bounding box center [299, 157] width 427 height 274
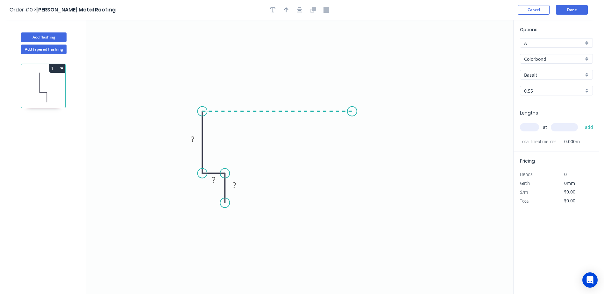
click at [352, 107] on icon "0 ? ? ?" at bounding box center [299, 157] width 427 height 274
click at [352, 139] on icon "0 ? ? ? ?" at bounding box center [299, 157] width 427 height 274
click at [234, 186] on tspan "?" at bounding box center [234, 185] width 3 height 11
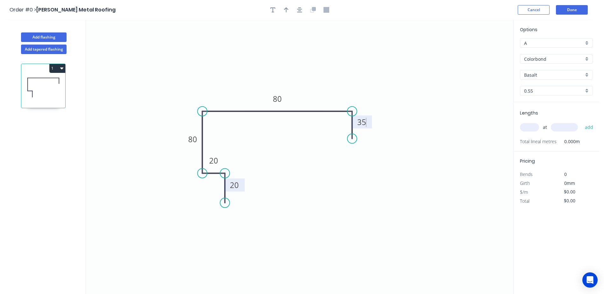
click at [425, 184] on icon "0 20 20 80 80 35" at bounding box center [299, 157] width 427 height 274
type input "$9.85"
click at [285, 9] on icon "button" at bounding box center [286, 9] width 4 height 5
drag, startPoint x: 481, startPoint y: 53, endPoint x: 277, endPoint y: 63, distance: 204.3
click at [277, 63] on icon at bounding box center [277, 56] width 6 height 20
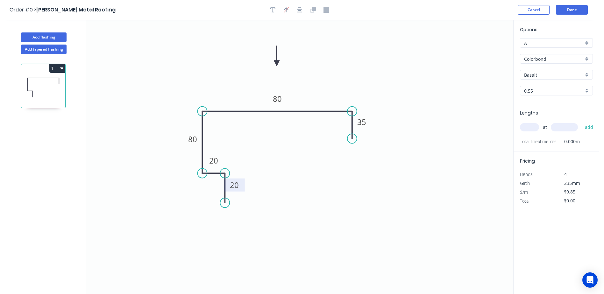
click at [538, 75] on input "Basalt" at bounding box center [554, 75] width 60 height 7
click at [543, 140] on div "Deep Ocean" at bounding box center [556, 142] width 72 height 11
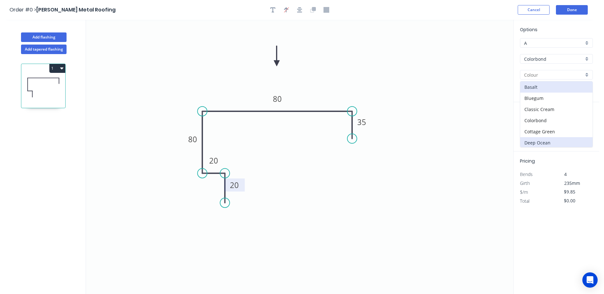
type input "Deep Ocean"
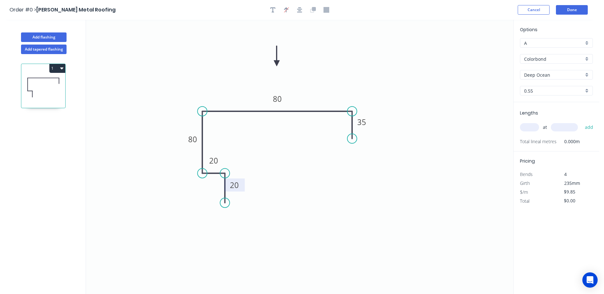
click at [530, 127] on input "text" at bounding box center [529, 127] width 19 height 8
type input "1"
type input "3800"
click at [582, 122] on button "add" at bounding box center [589, 127] width 15 height 11
type input "$37.43"
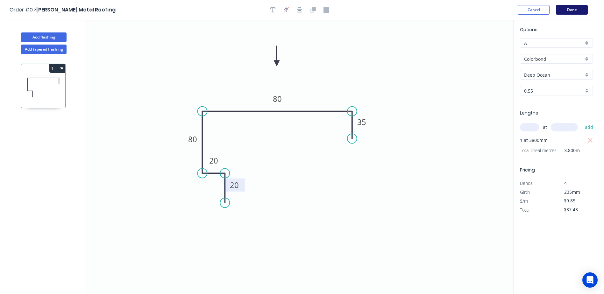
click at [566, 8] on button "Done" at bounding box center [572, 10] width 32 height 10
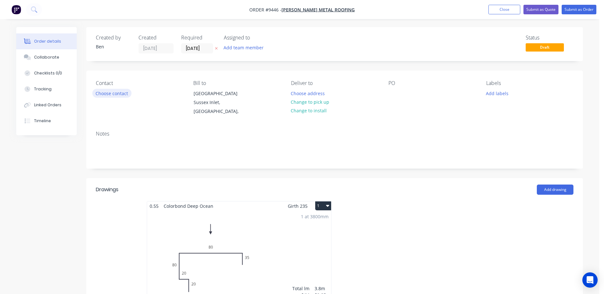
click at [120, 94] on button "Choose contact" at bounding box center [111, 93] width 39 height 9
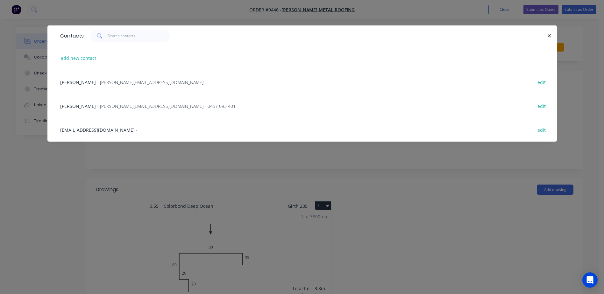
click at [77, 107] on span "Robbie Tait" at bounding box center [78, 106] width 36 height 6
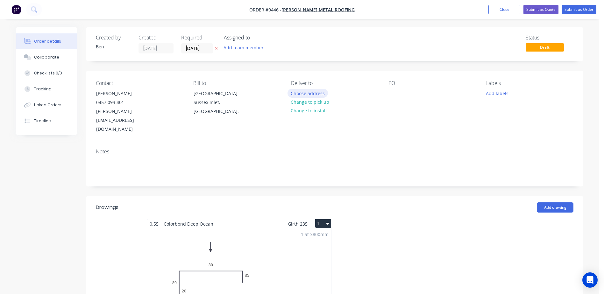
click at [314, 94] on button "Choose address" at bounding box center [308, 93] width 41 height 9
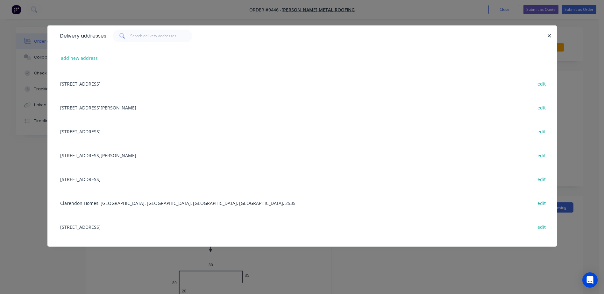
scroll to position [191, 0]
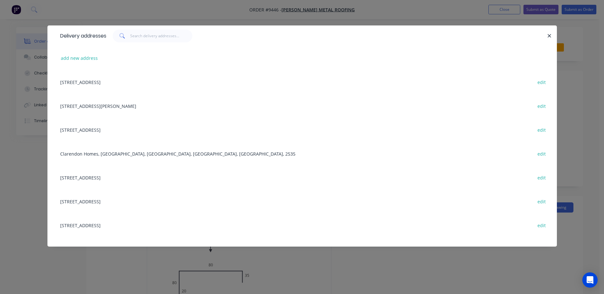
click at [109, 127] on div "26b boxells lane, meroo meadow , New South Wales, Australia edit" at bounding box center [302, 130] width 490 height 24
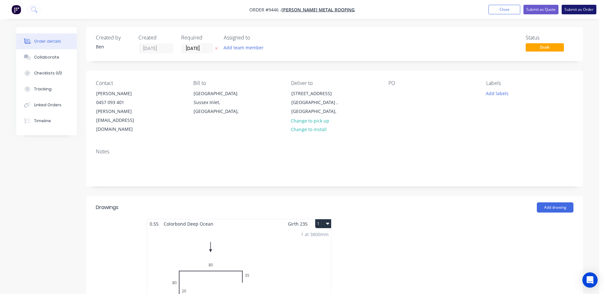
click at [580, 9] on button "Submit as Order" at bounding box center [579, 10] width 35 height 10
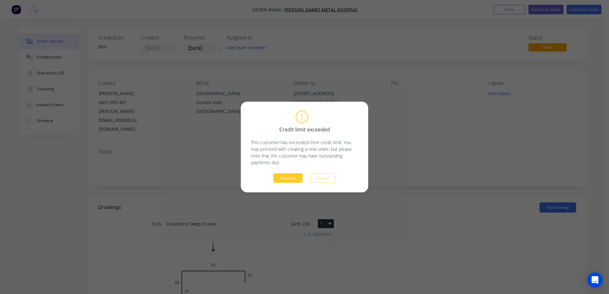
click at [294, 176] on button "Continue" at bounding box center [287, 179] width 29 height 10
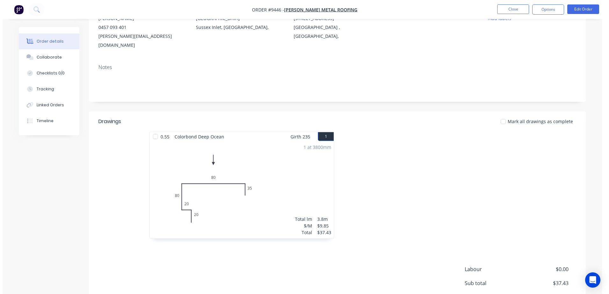
scroll to position [0, 0]
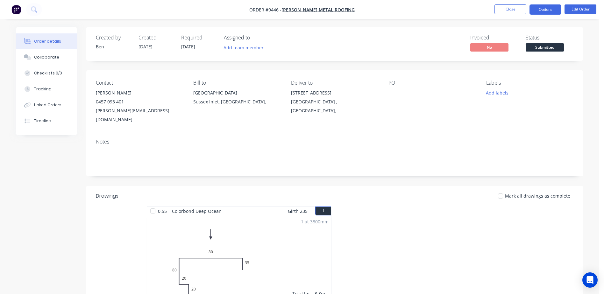
click at [544, 9] on button "Options" at bounding box center [546, 9] width 32 height 10
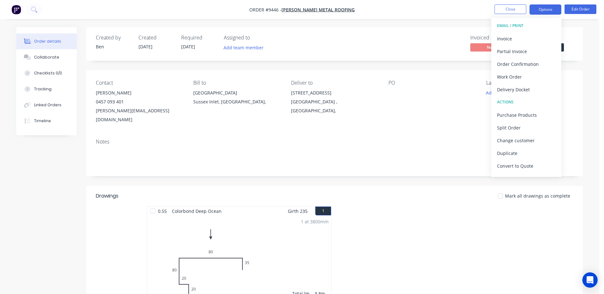
click at [544, 9] on button "Options" at bounding box center [546, 9] width 32 height 10
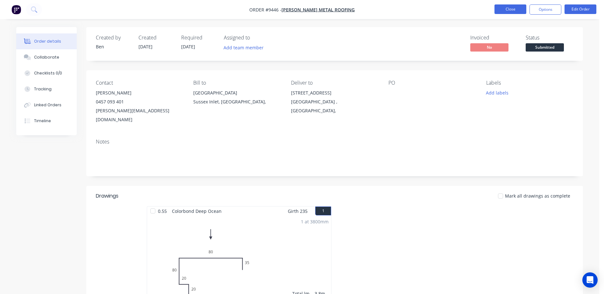
click at [511, 9] on button "Close" at bounding box center [511, 9] width 32 height 10
